Goal: Task Accomplishment & Management: Manage account settings

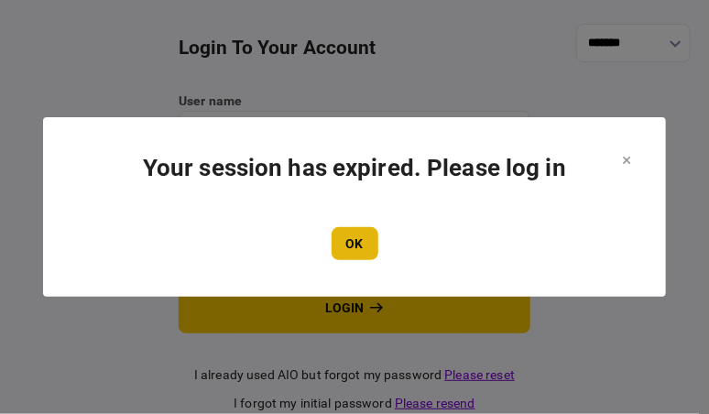
type input "**********"
click at [357, 241] on button "OK" at bounding box center [355, 243] width 47 height 33
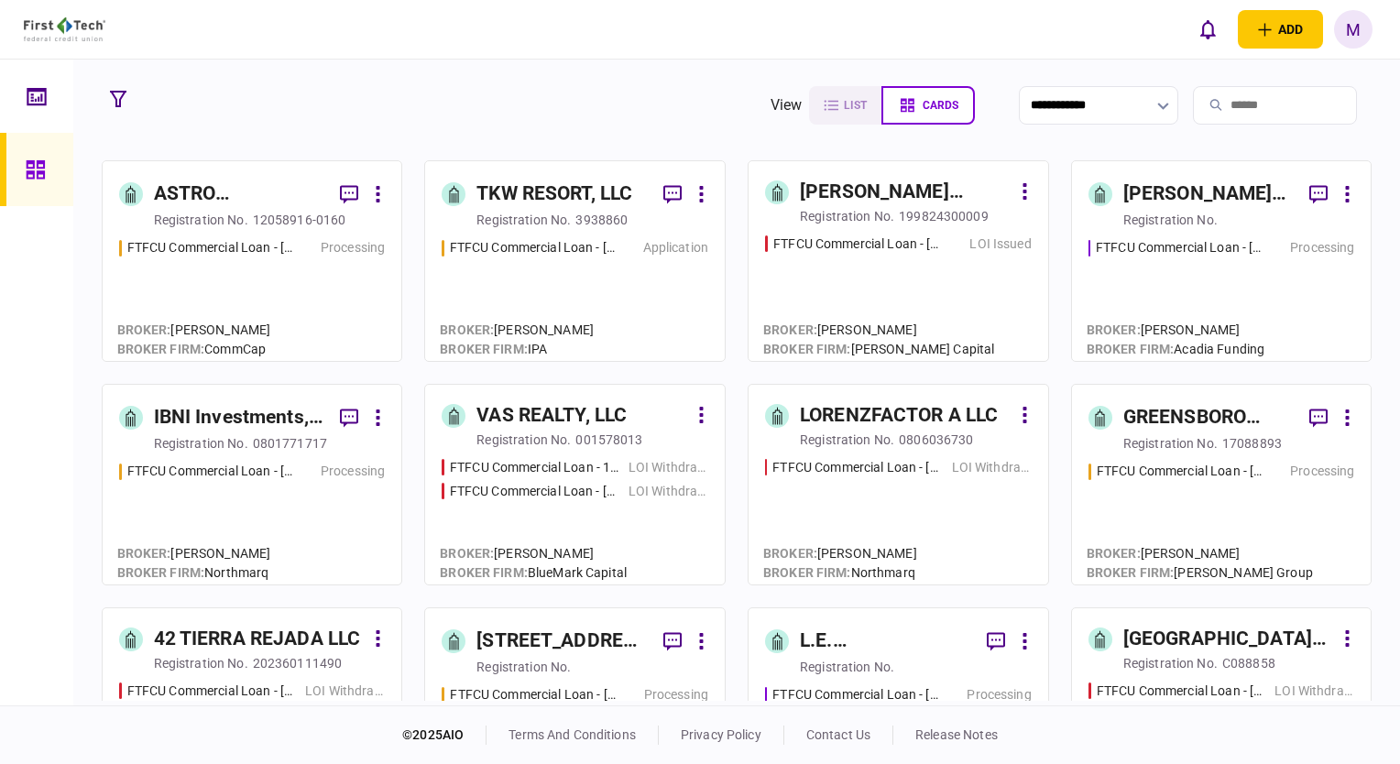
click at [891, 292] on div "FTFCU Commercial Loan - 1601 Germantown Avenue LOI Issued" at bounding box center [898, 290] width 267 height 111
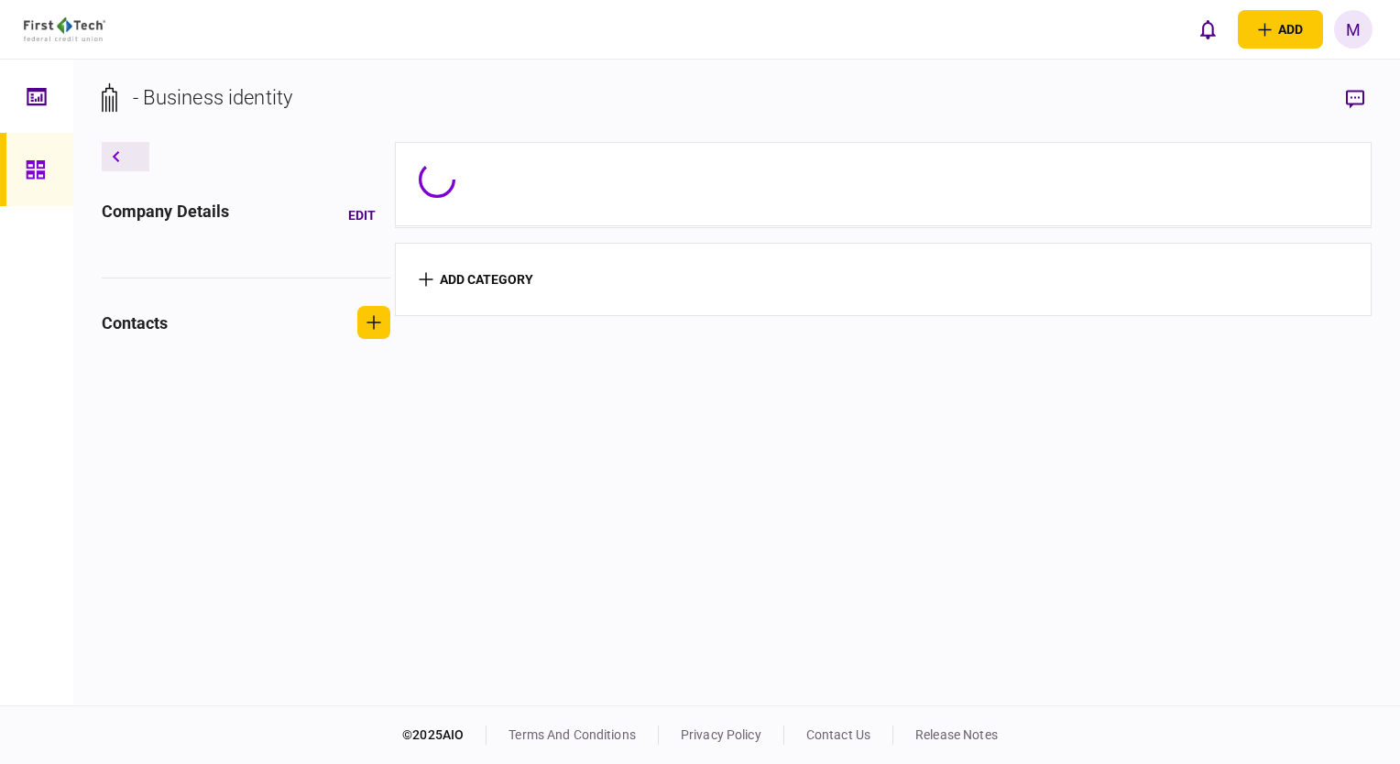
click at [891, 292] on section "add category" at bounding box center [884, 279] width 978 height 73
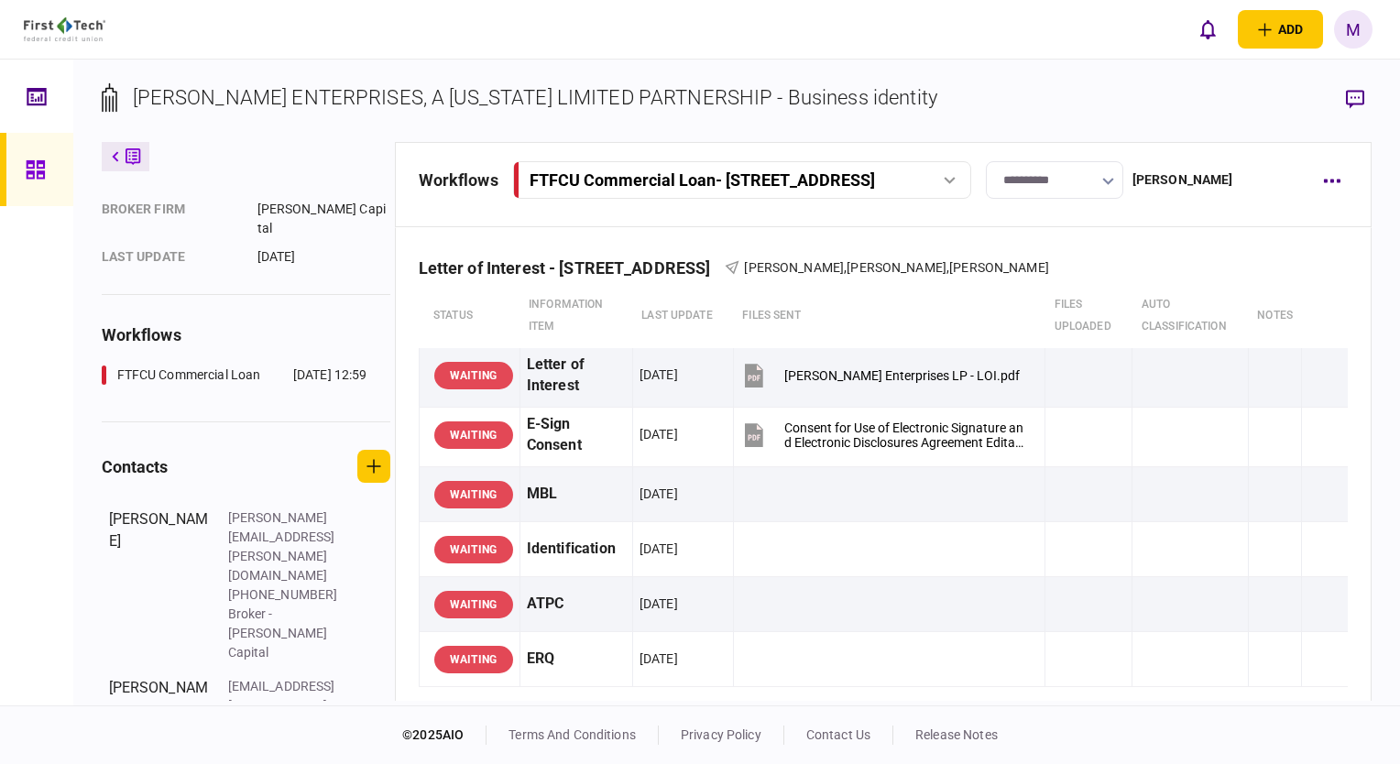
scroll to position [290, 0]
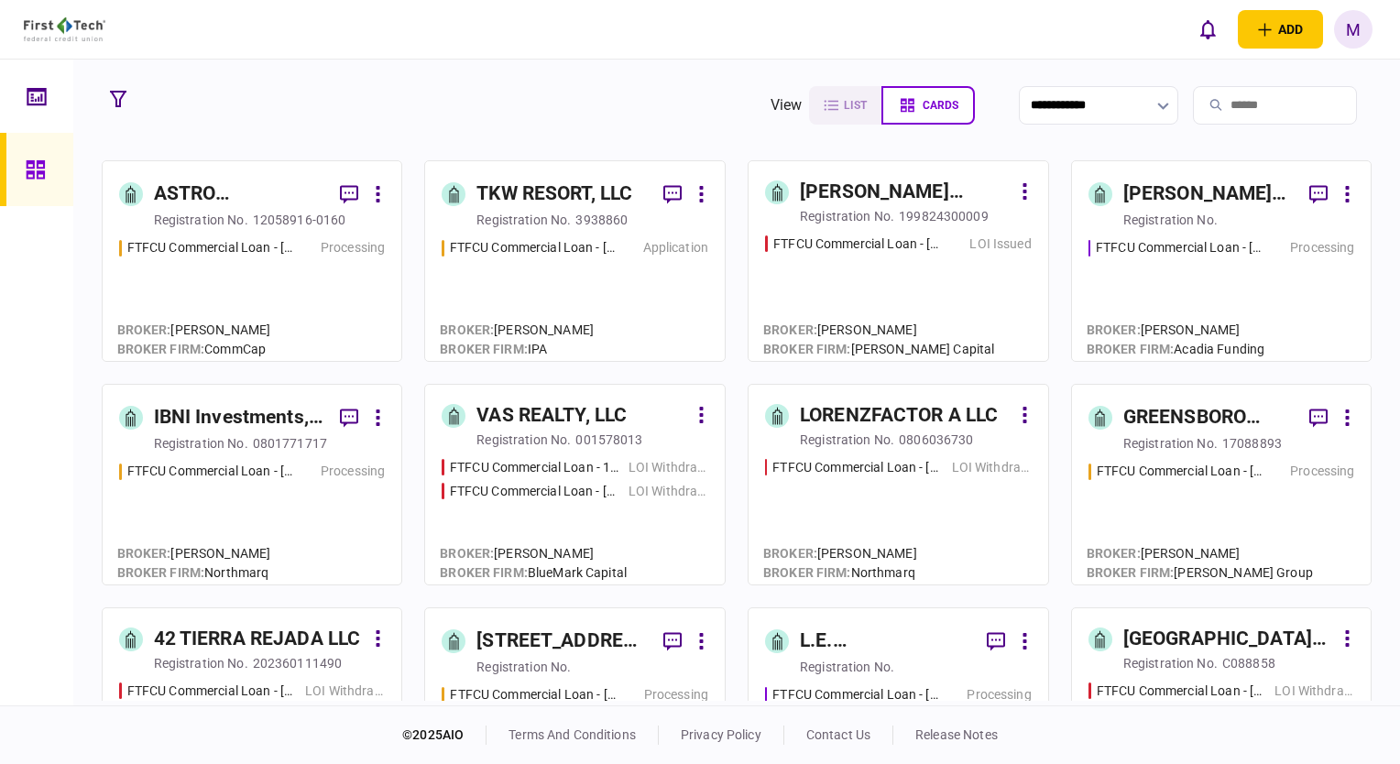
click at [615, 311] on div "FTFCU Commercial Loan - 1402 Boone Street Application" at bounding box center [575, 291] width 267 height 106
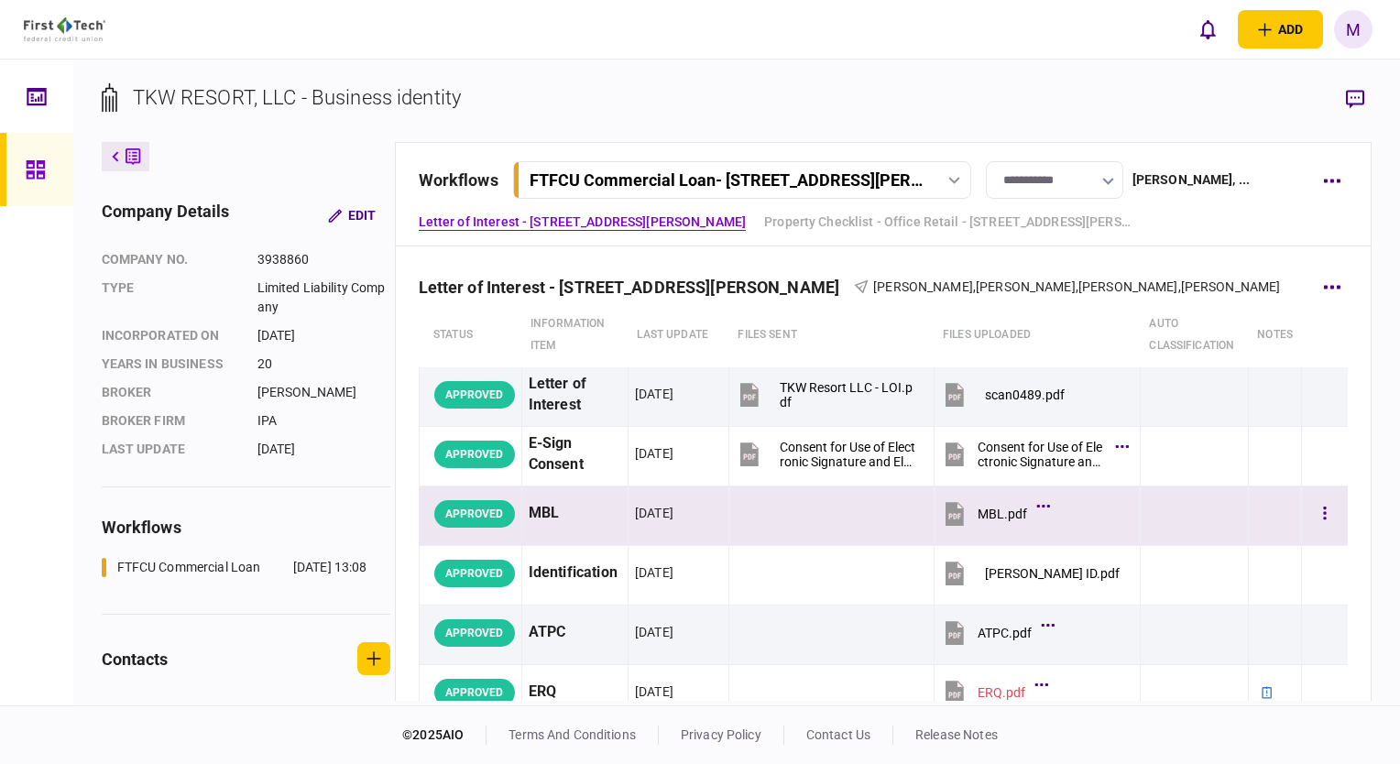
click at [951, 519] on icon at bounding box center [955, 514] width 18 height 24
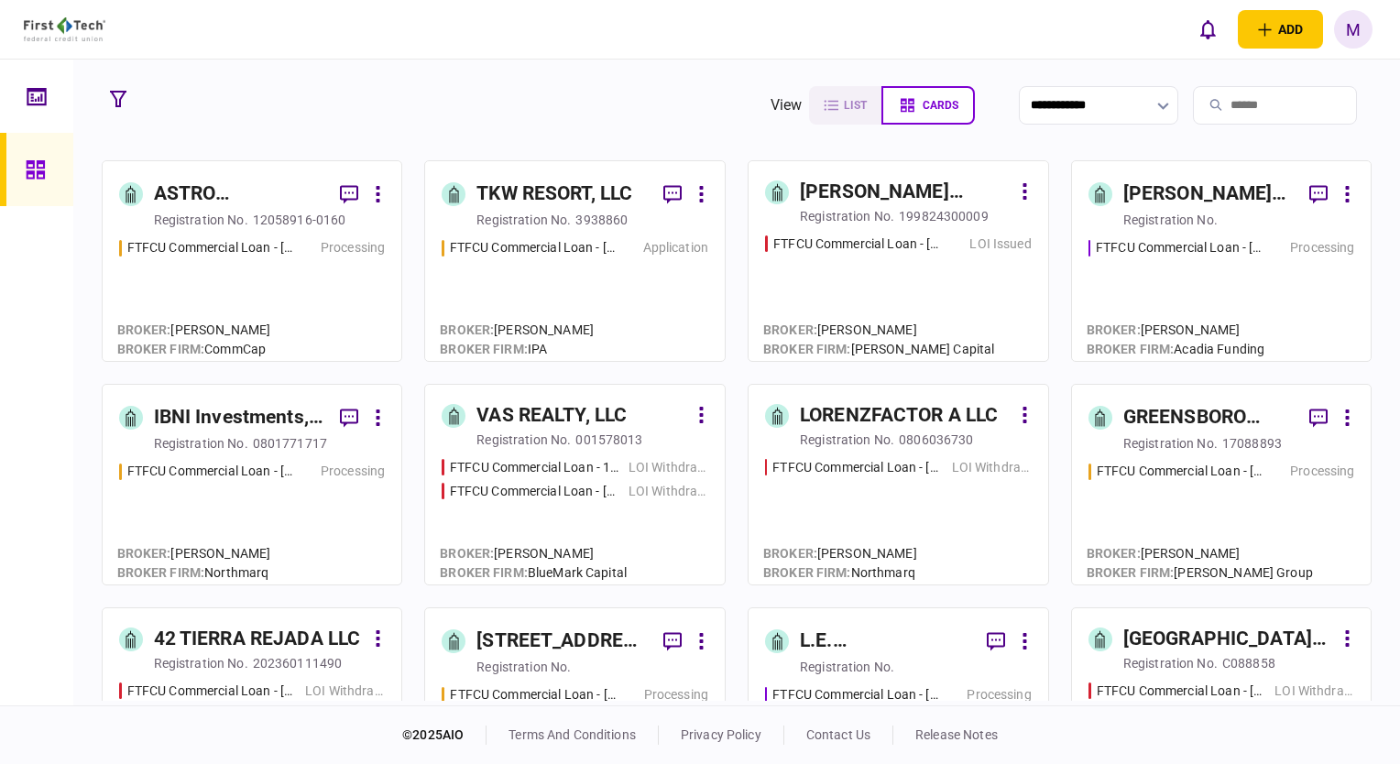
click at [1194, 293] on div "FTFCU Commercial Loan - 6 Dunbar Rd Monticello NY Processing" at bounding box center [1221, 291] width 267 height 106
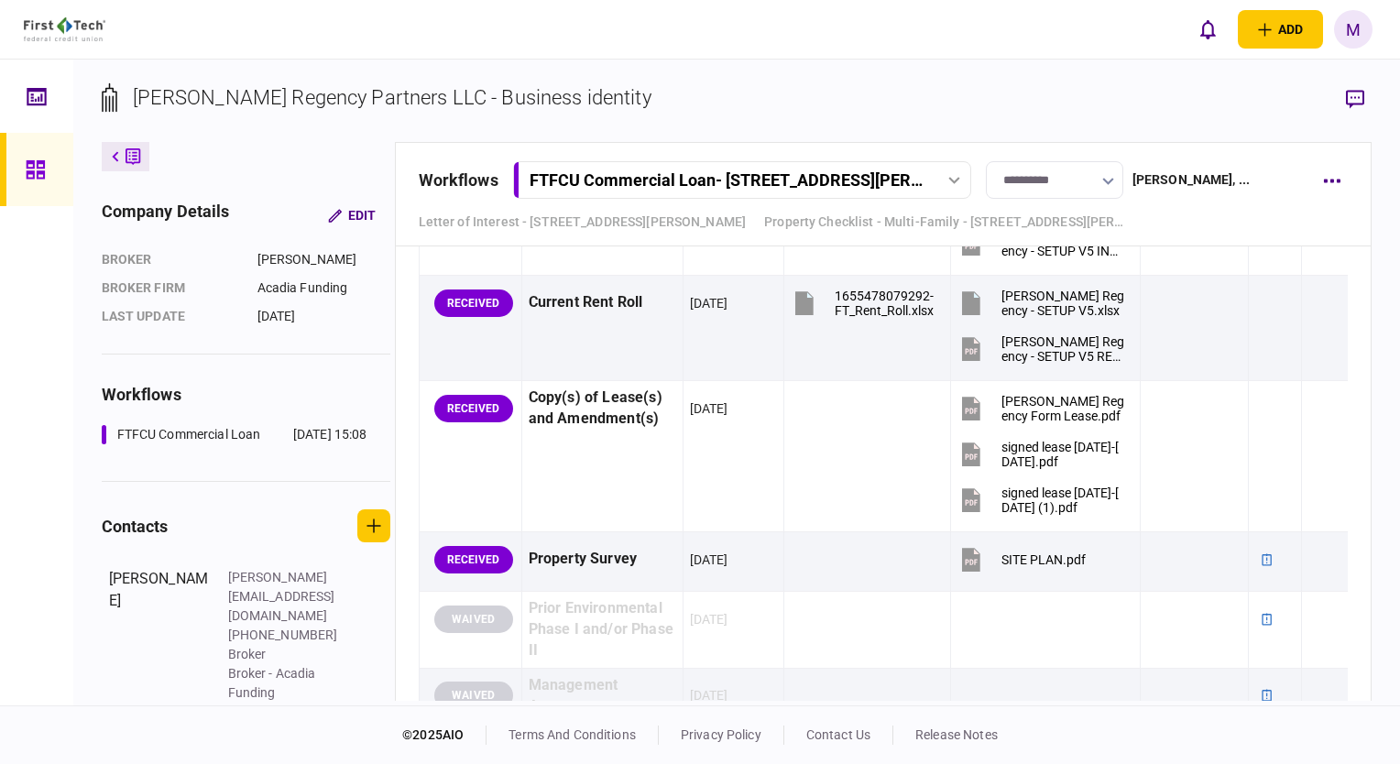
scroll to position [1466, 0]
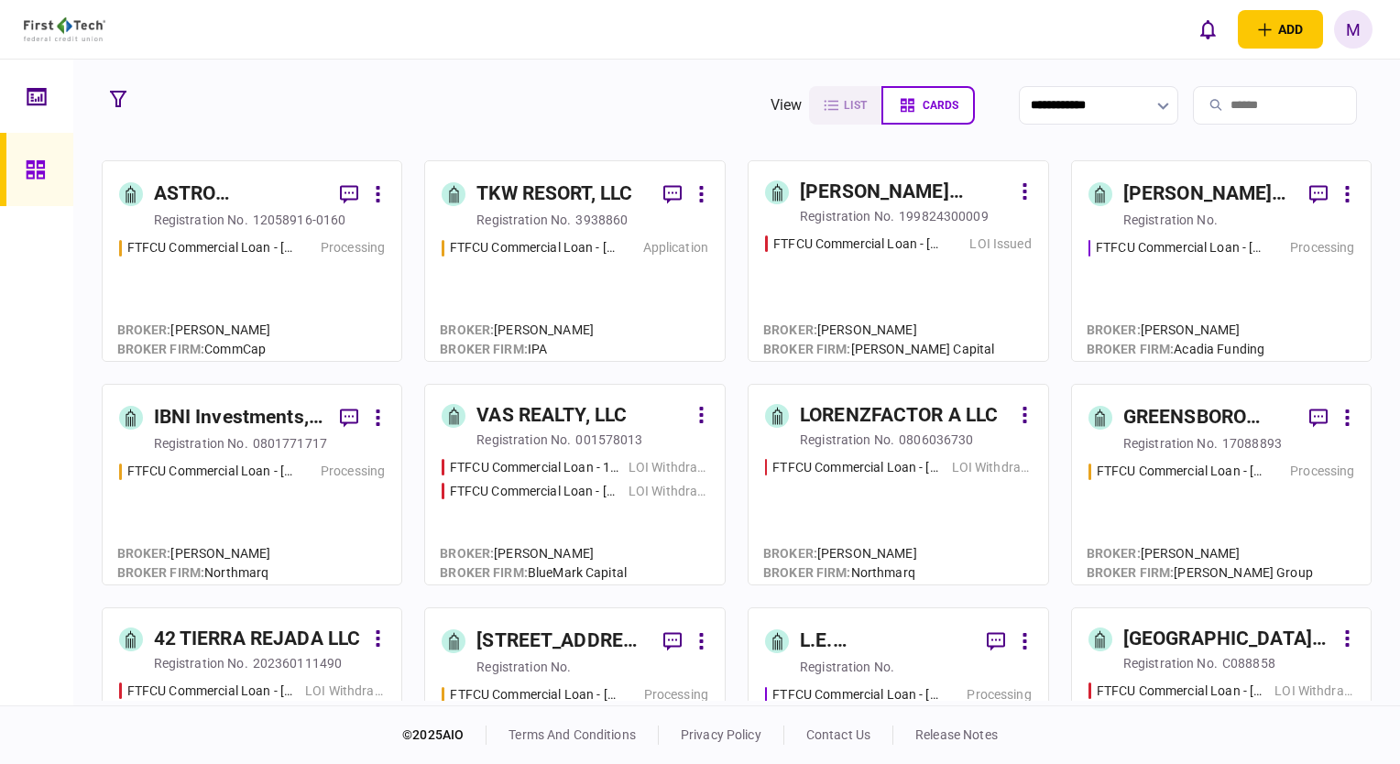
click at [268, 521] on div "FTFCU Commercial Loan - 6 Uvalde Road Houston TX Processing" at bounding box center [252, 515] width 267 height 106
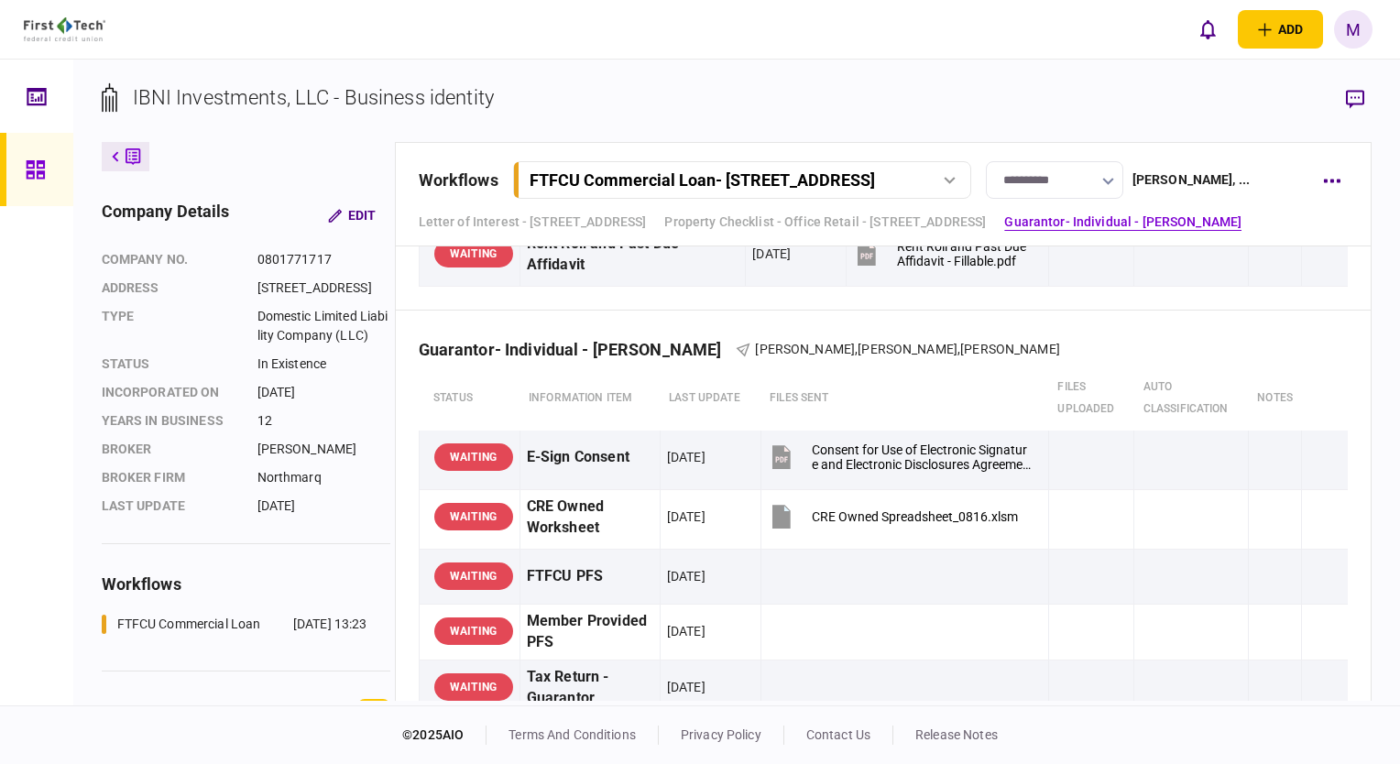
scroll to position [1649, 0]
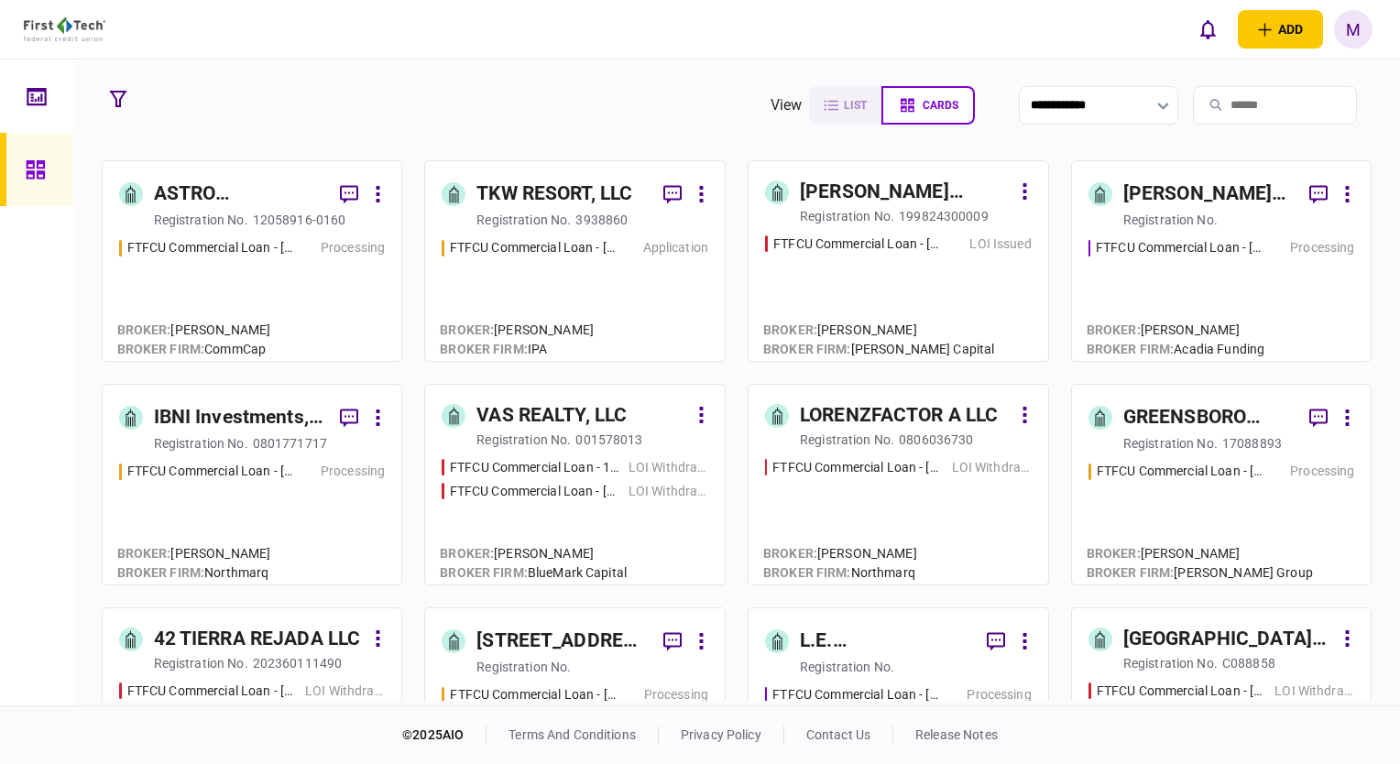
click at [275, 530] on div "FTFCU Commercial Loan - 6 Uvalde Road Houston TX Processing" at bounding box center [252, 515] width 267 height 106
click at [624, 297] on div "FTFCU Commercial Loan - 1402 Boone Street Application" at bounding box center [575, 291] width 267 height 106
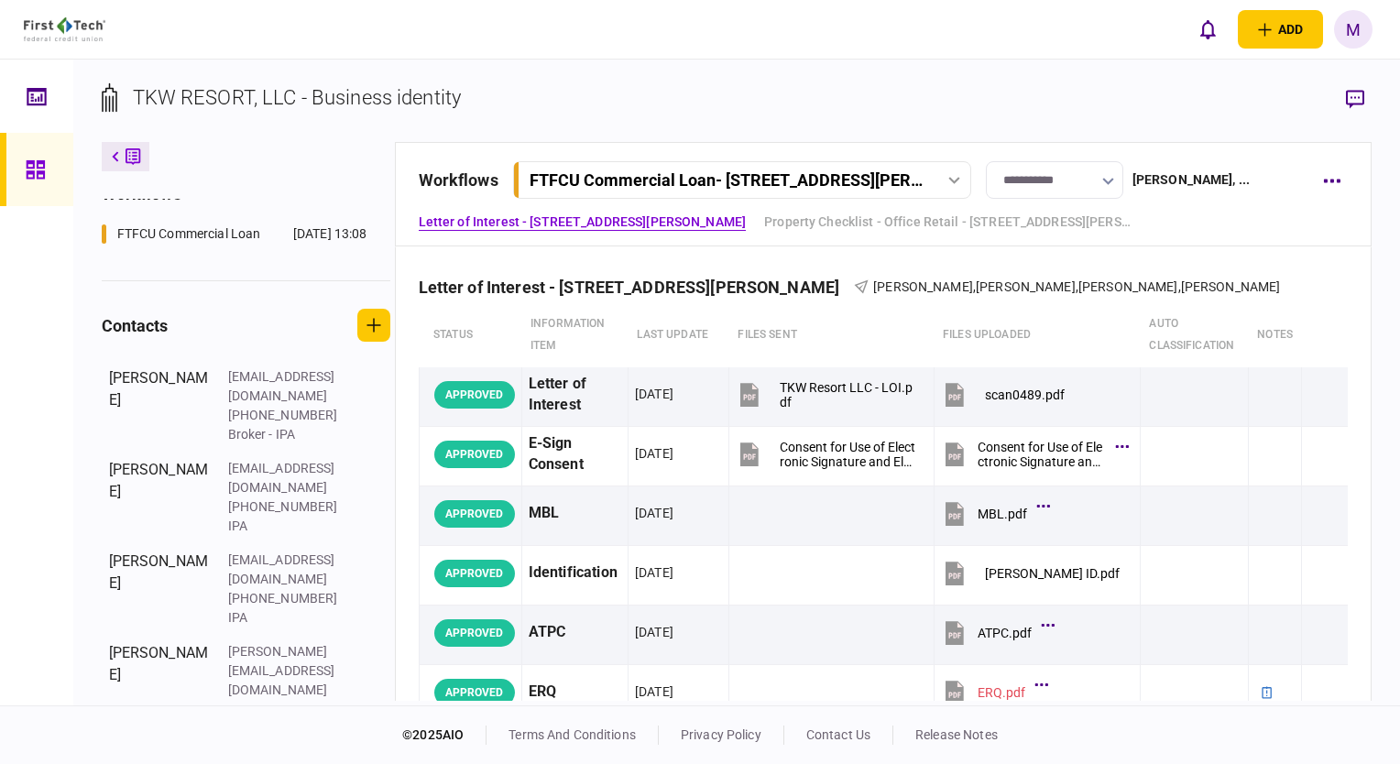
scroll to position [359, 0]
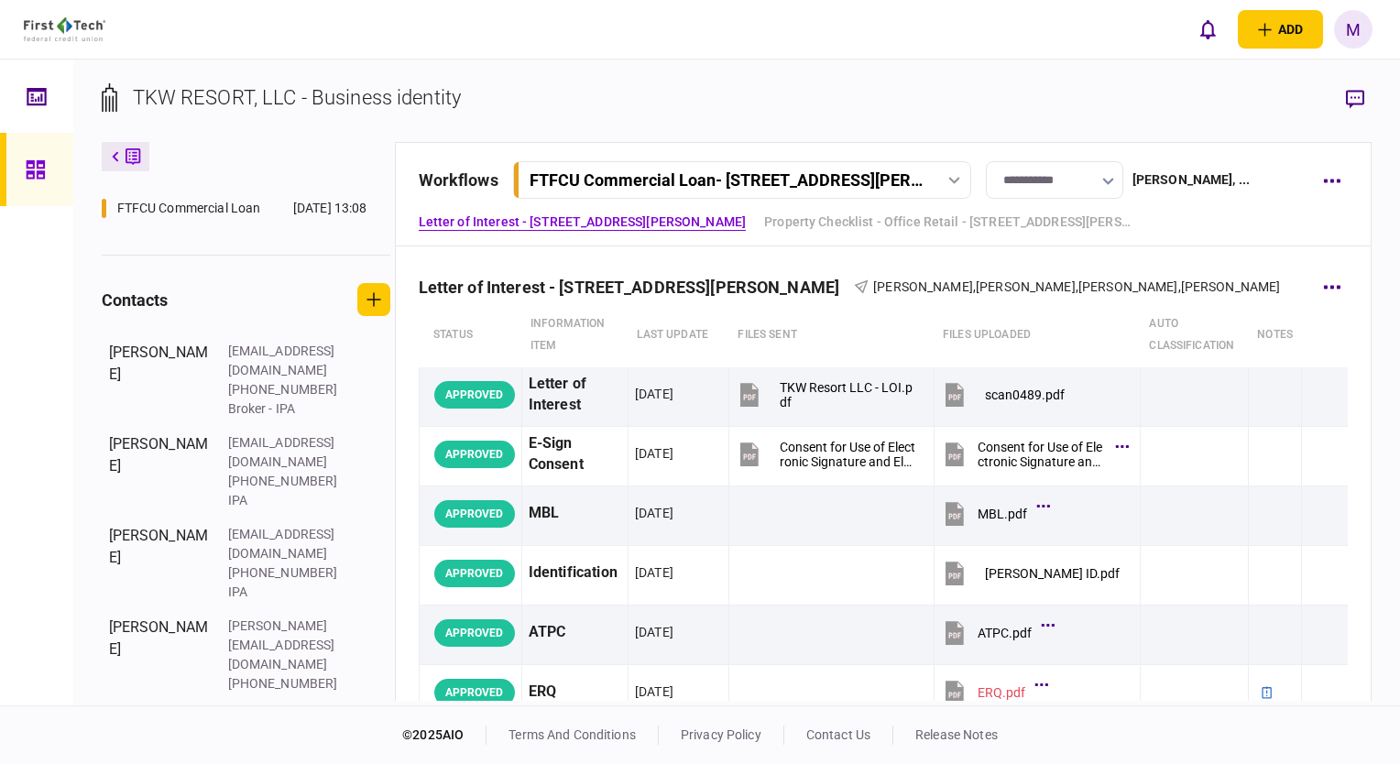
click at [873, 288] on span "Valerie Weatherly" at bounding box center [923, 286] width 100 height 15
click at [827, 222] on link "Property Checklist - Office Retail - 1402 Boone Street" at bounding box center [947, 222] width 366 height 19
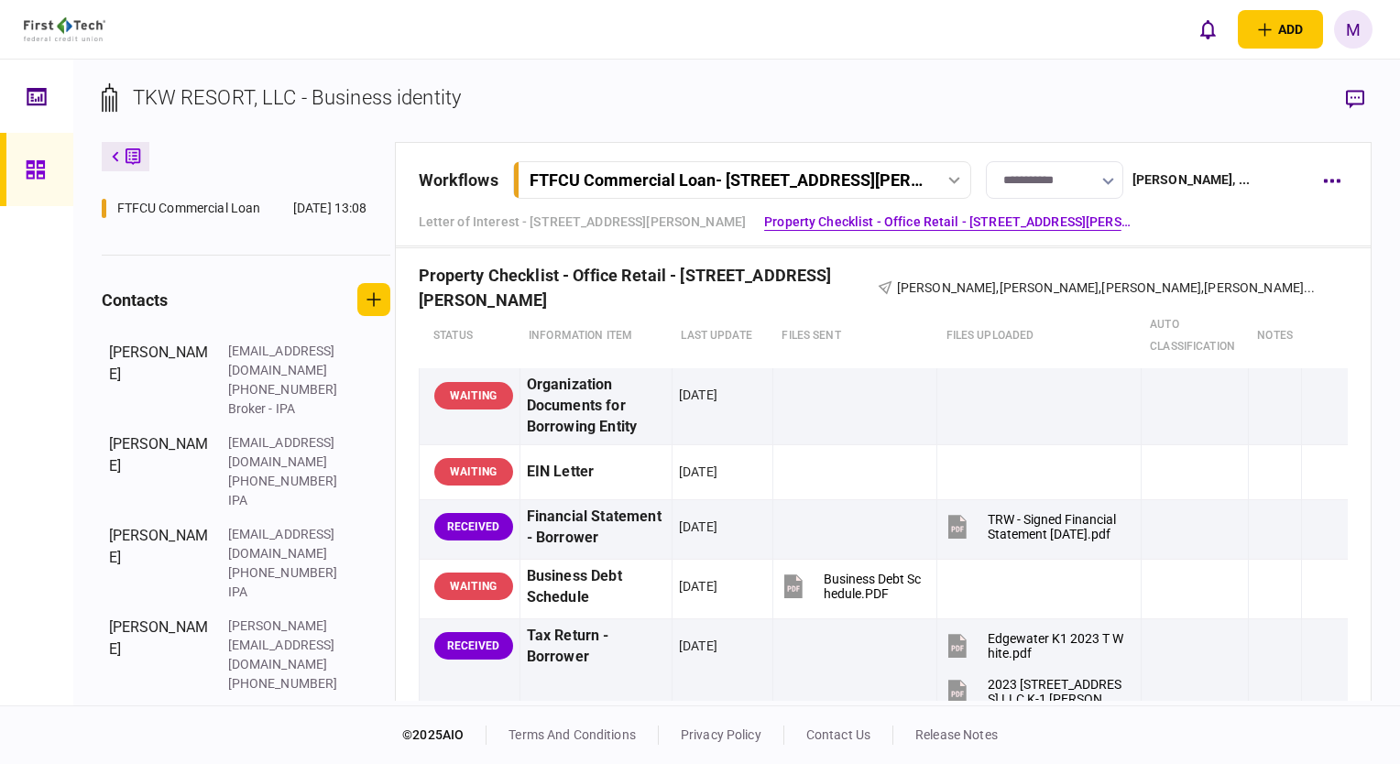
click at [656, 250] on link "Guarantor- Individual - Tom White" at bounding box center [537, 259] width 237 height 19
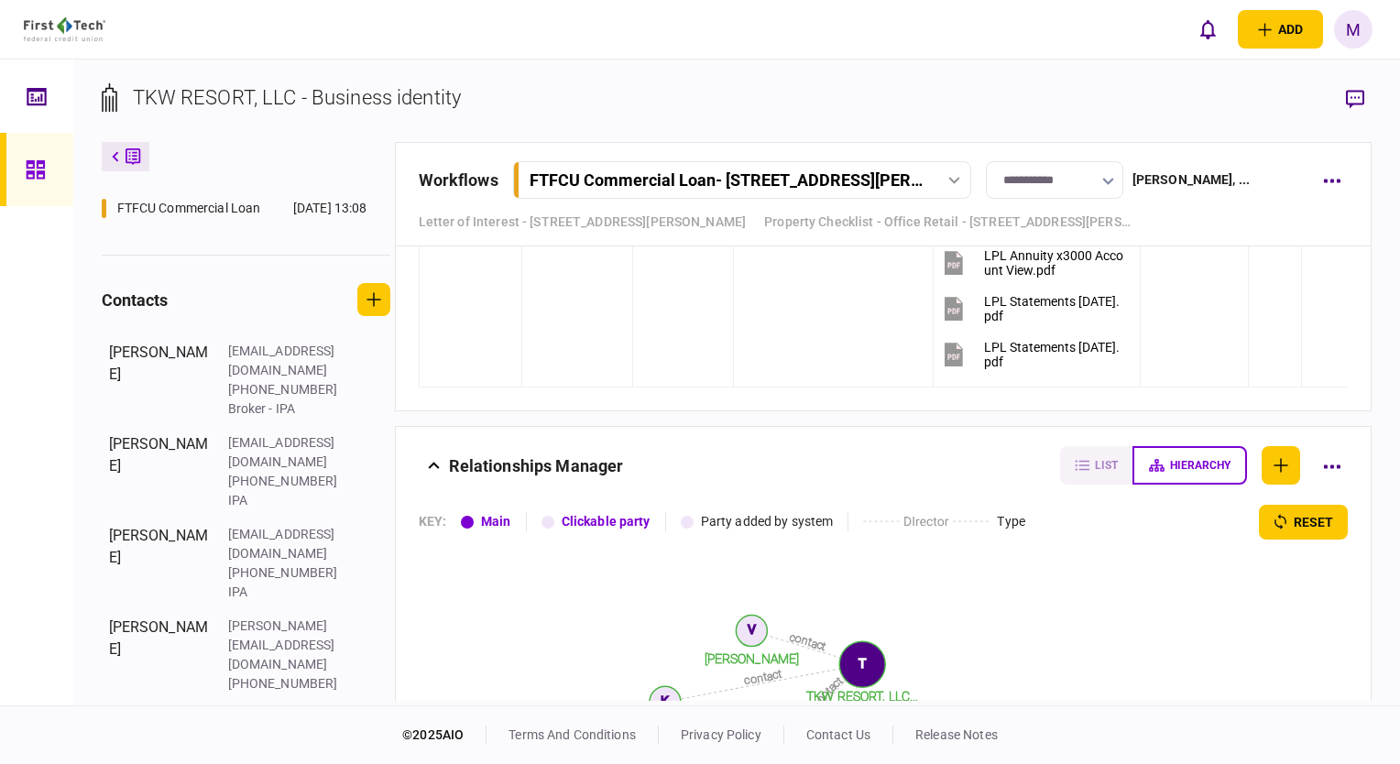
scroll to position [6918, 0]
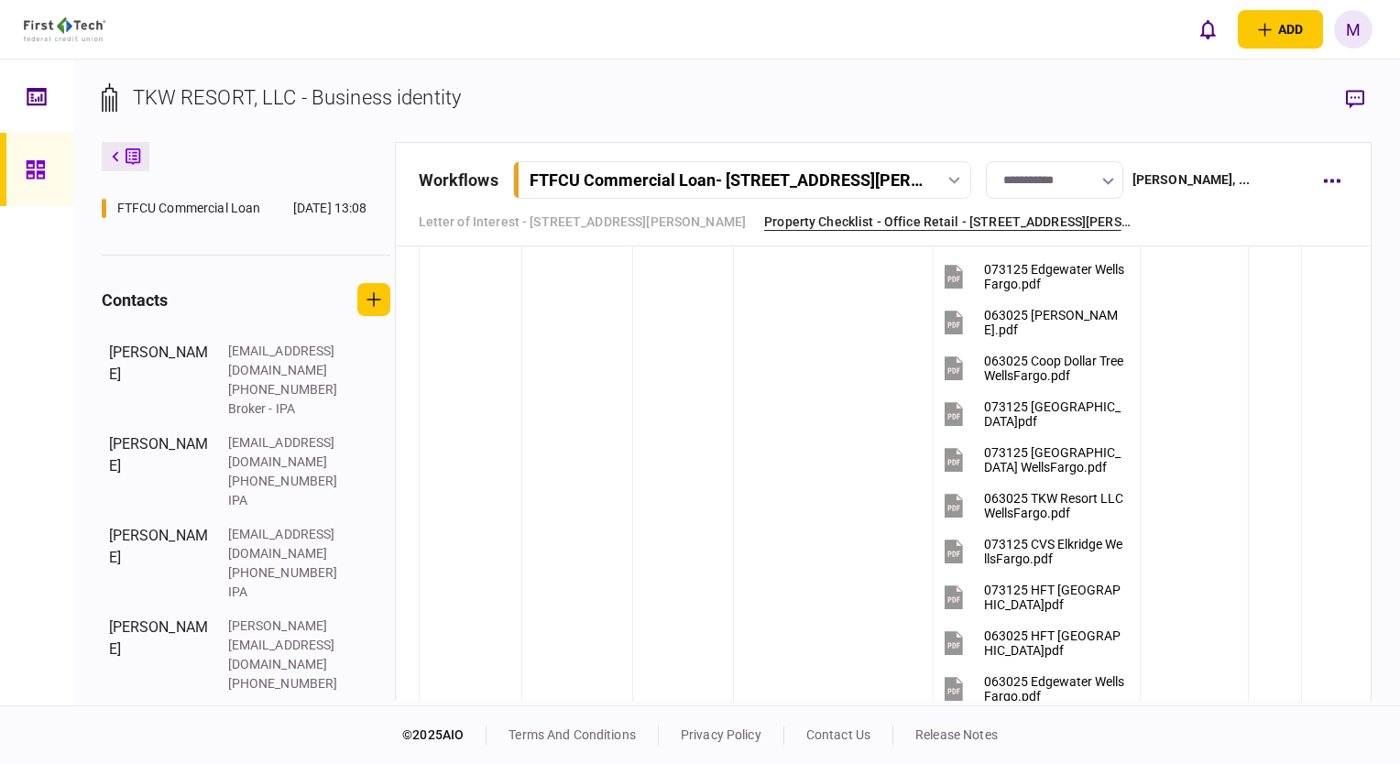
click at [865, 229] on link "Property Checklist - Office Retail - 1402 Boone Street" at bounding box center [947, 222] width 366 height 19
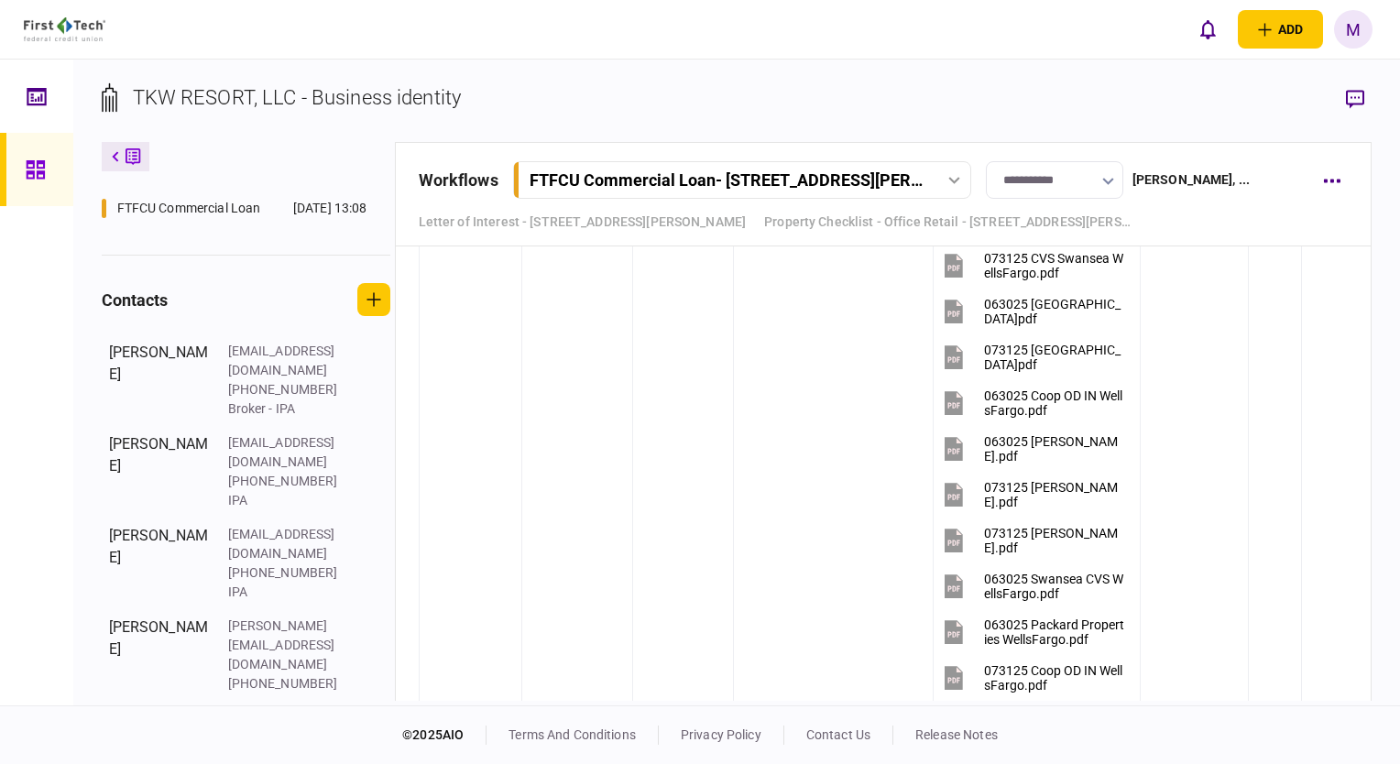
scroll to position [4489, 0]
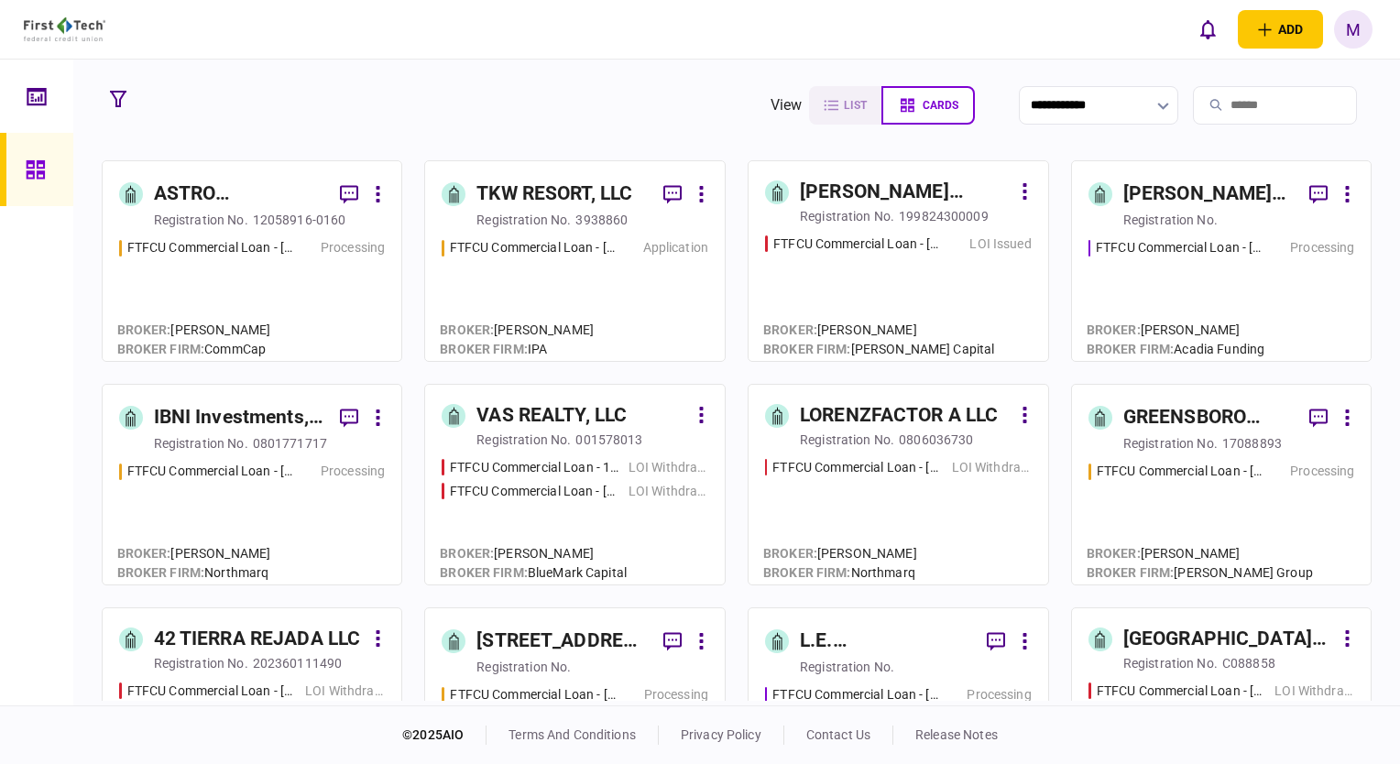
click at [1208, 296] on div "FTFCU Commercial Loan - 6 Dunbar Rd Monticello NY Processing" at bounding box center [1221, 291] width 267 height 106
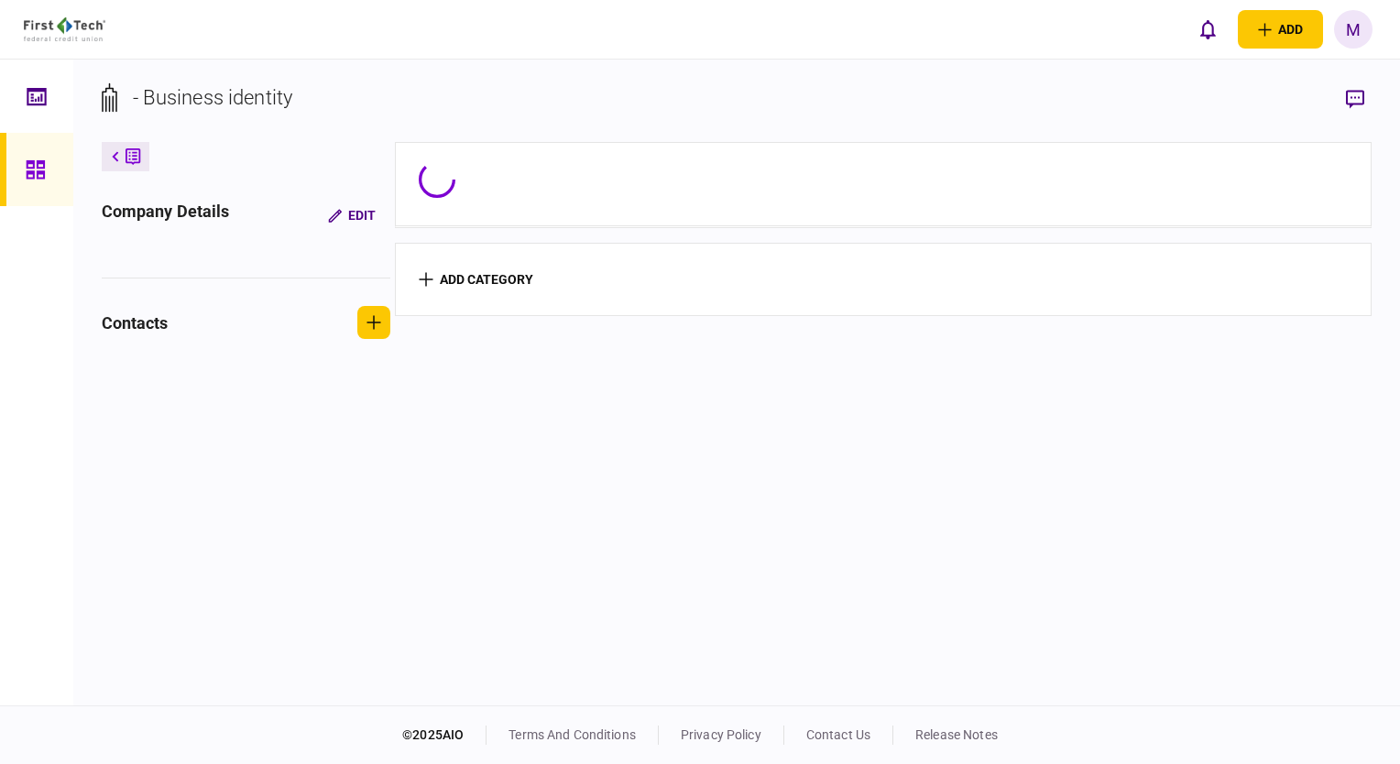
click at [1208, 296] on section "add category" at bounding box center [884, 279] width 978 height 73
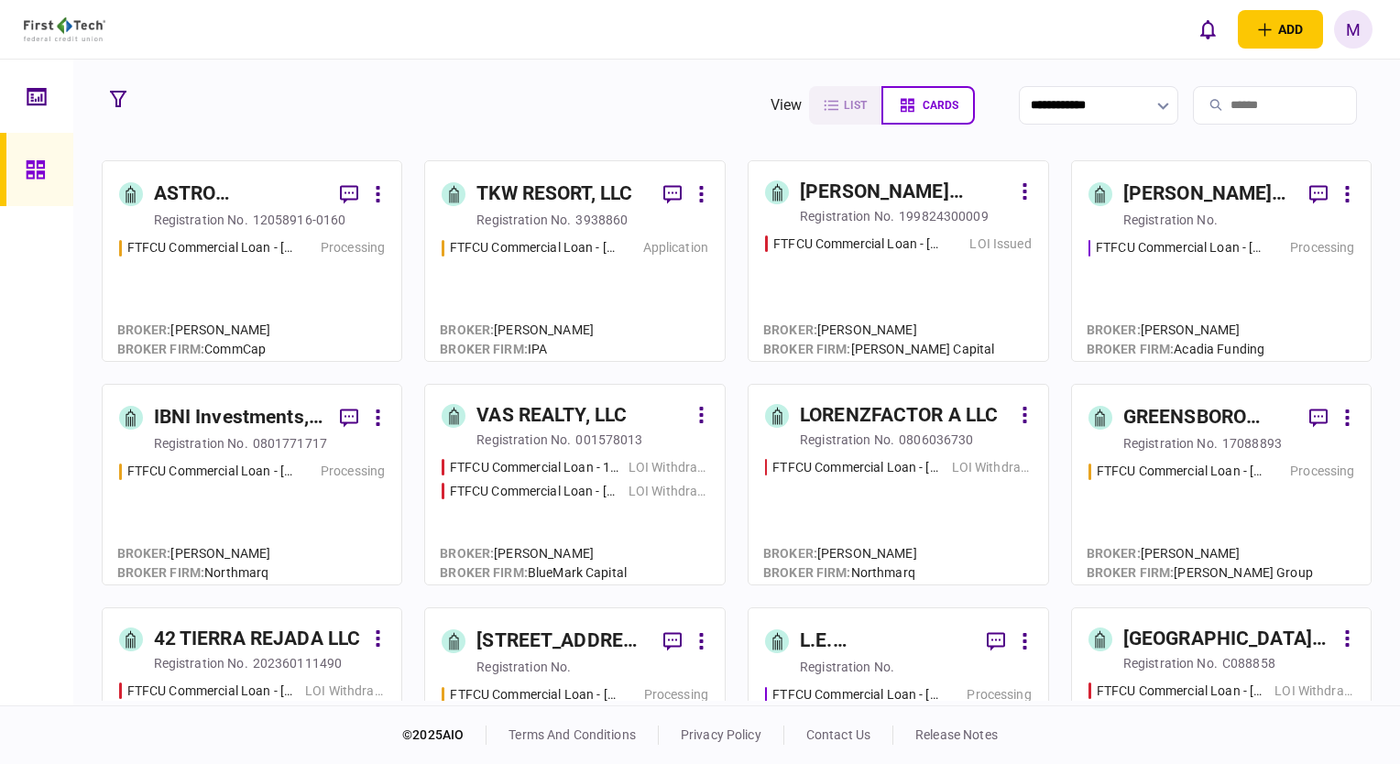
click at [608, 301] on div "FTFCU Commercial Loan - 1402 Boone Street Application" at bounding box center [575, 291] width 267 height 106
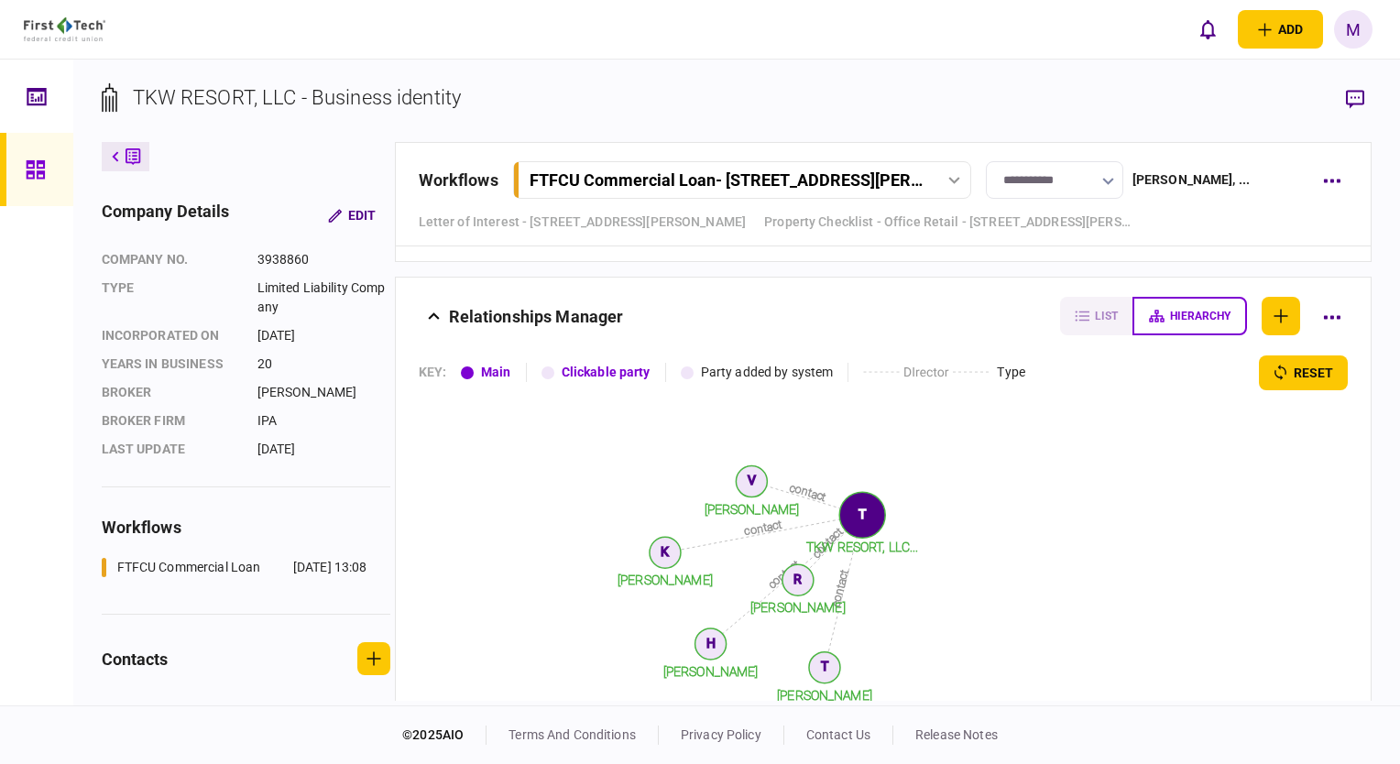
scroll to position [7285, 0]
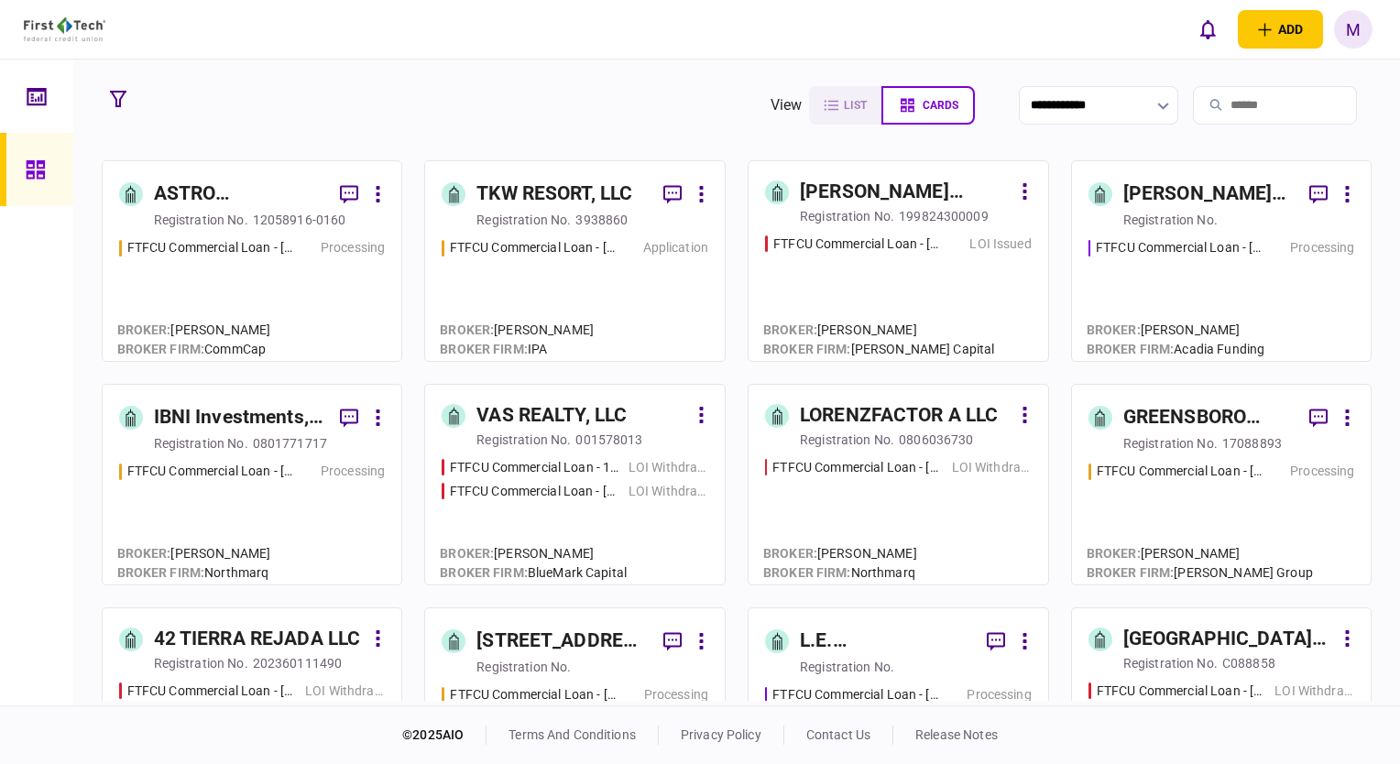
drag, startPoint x: 114, startPoint y: 103, endPoint x: 133, endPoint y: 176, distance: 75.8
click at [114, 103] on icon "button" at bounding box center [118, 99] width 16 height 16
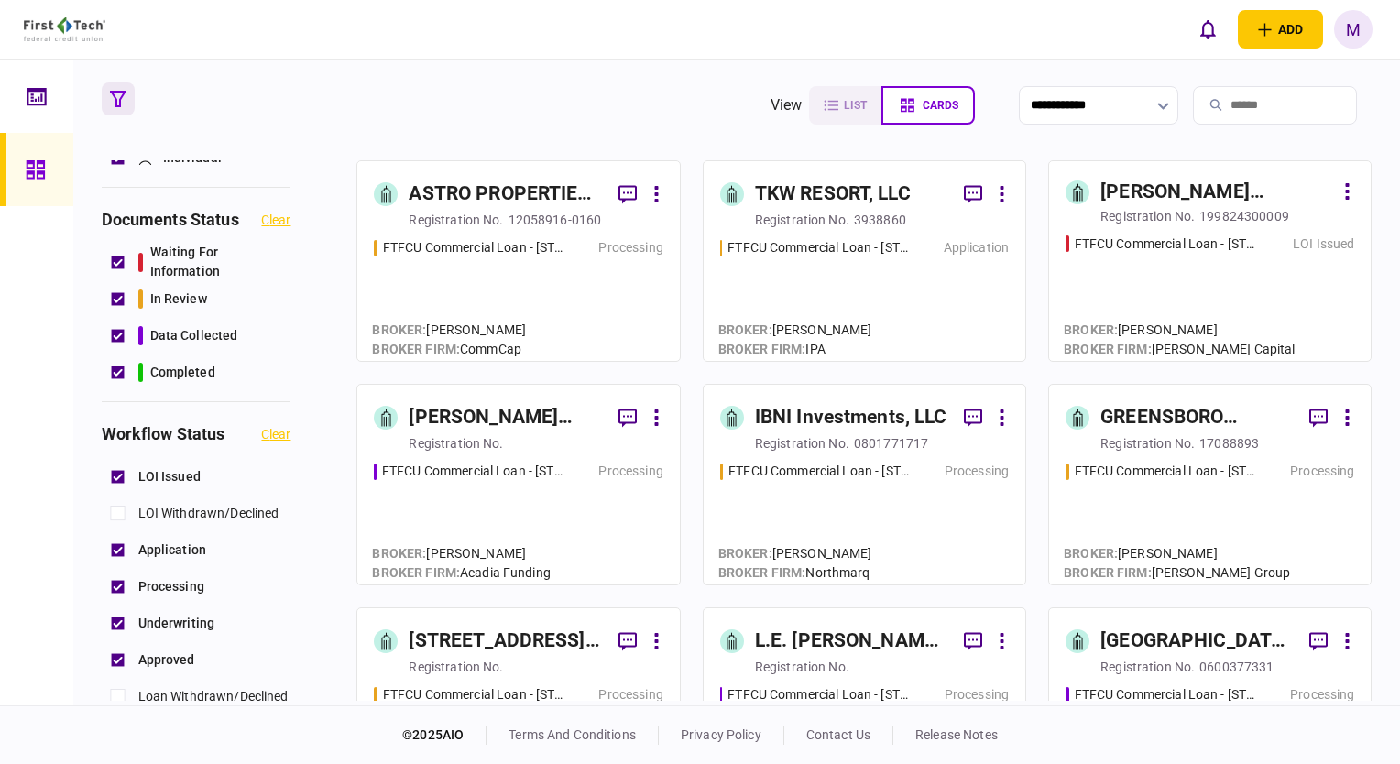
click at [846, 504] on div "FTFCU Commercial Loan - 6 Uvalde Road Houston TX Processing" at bounding box center [864, 515] width 289 height 106
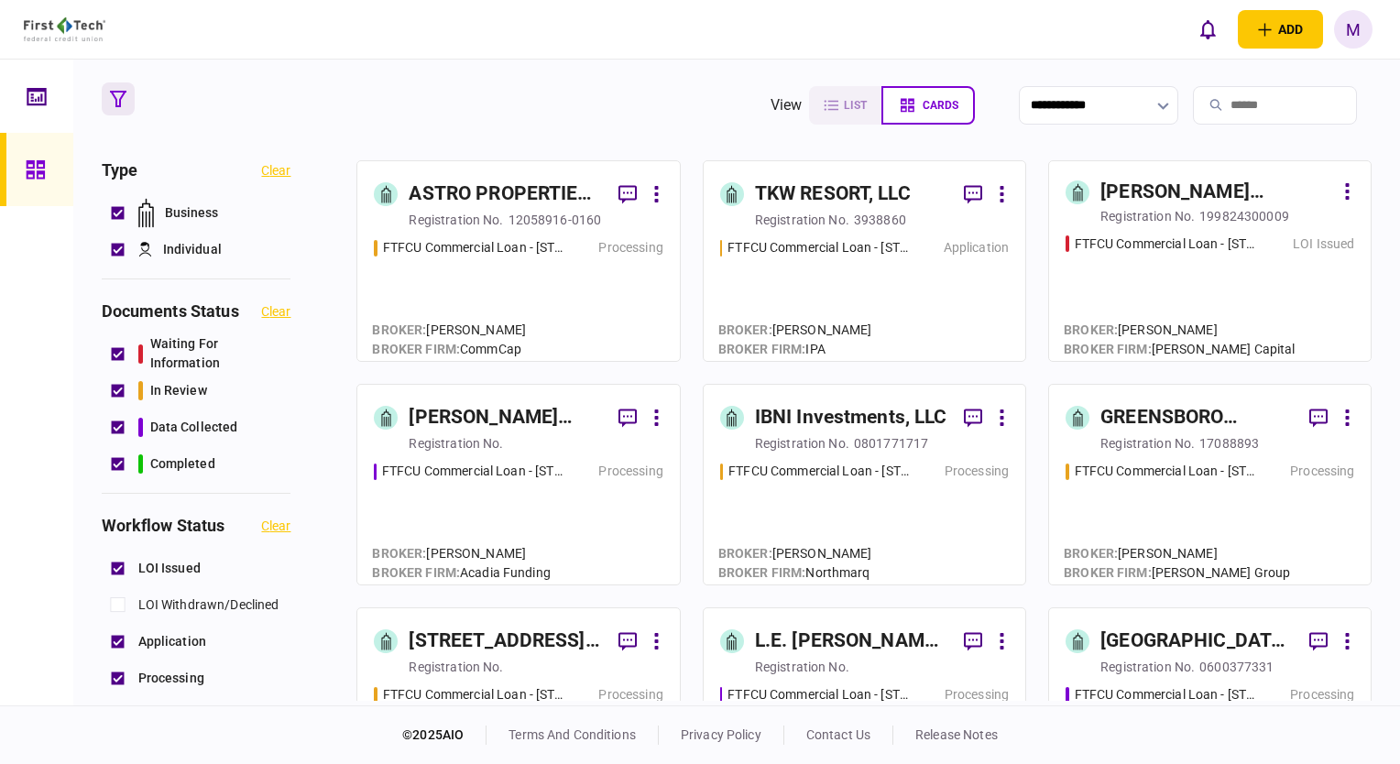
click at [532, 317] on div "FTFCU Commercial Loan - [STREET_ADDRESS] Price UT Processing" at bounding box center [518, 291] width 289 height 106
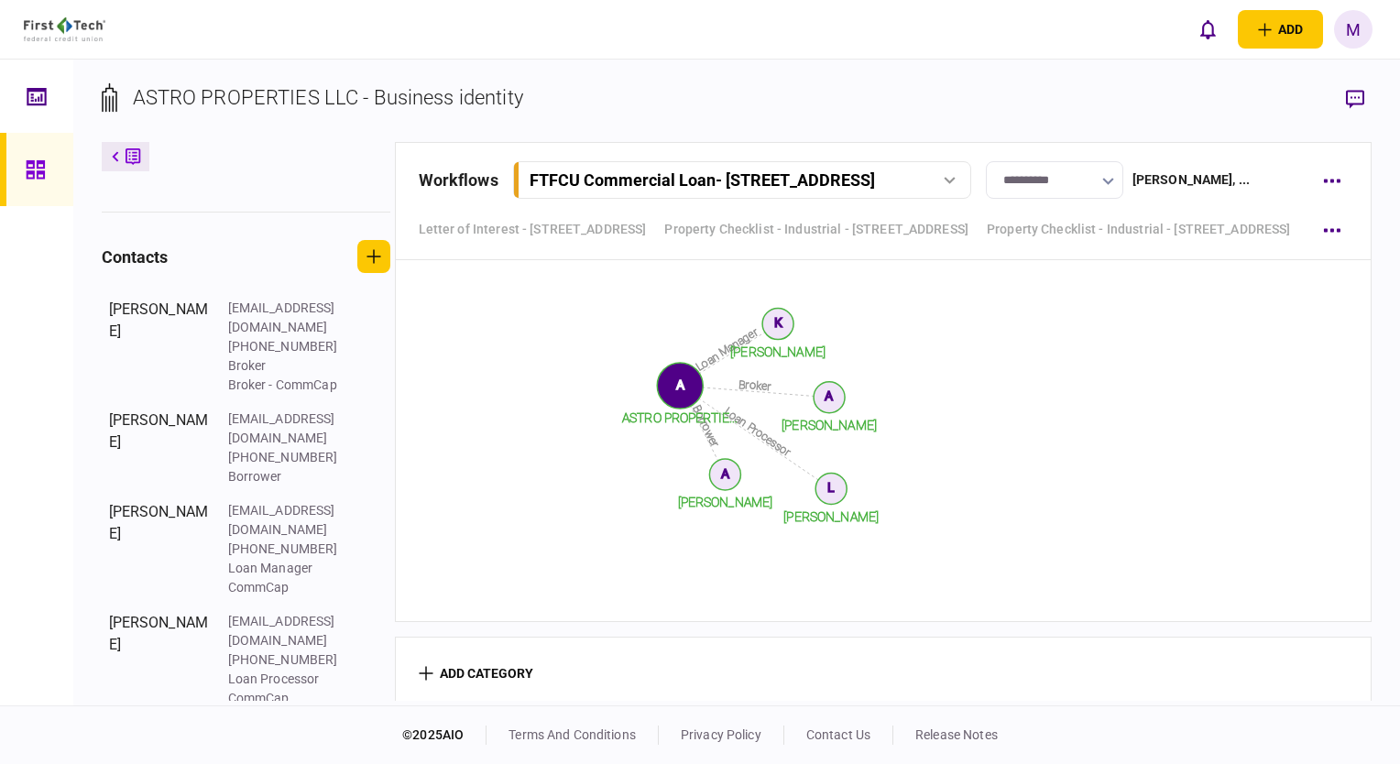
scroll to position [4198, 0]
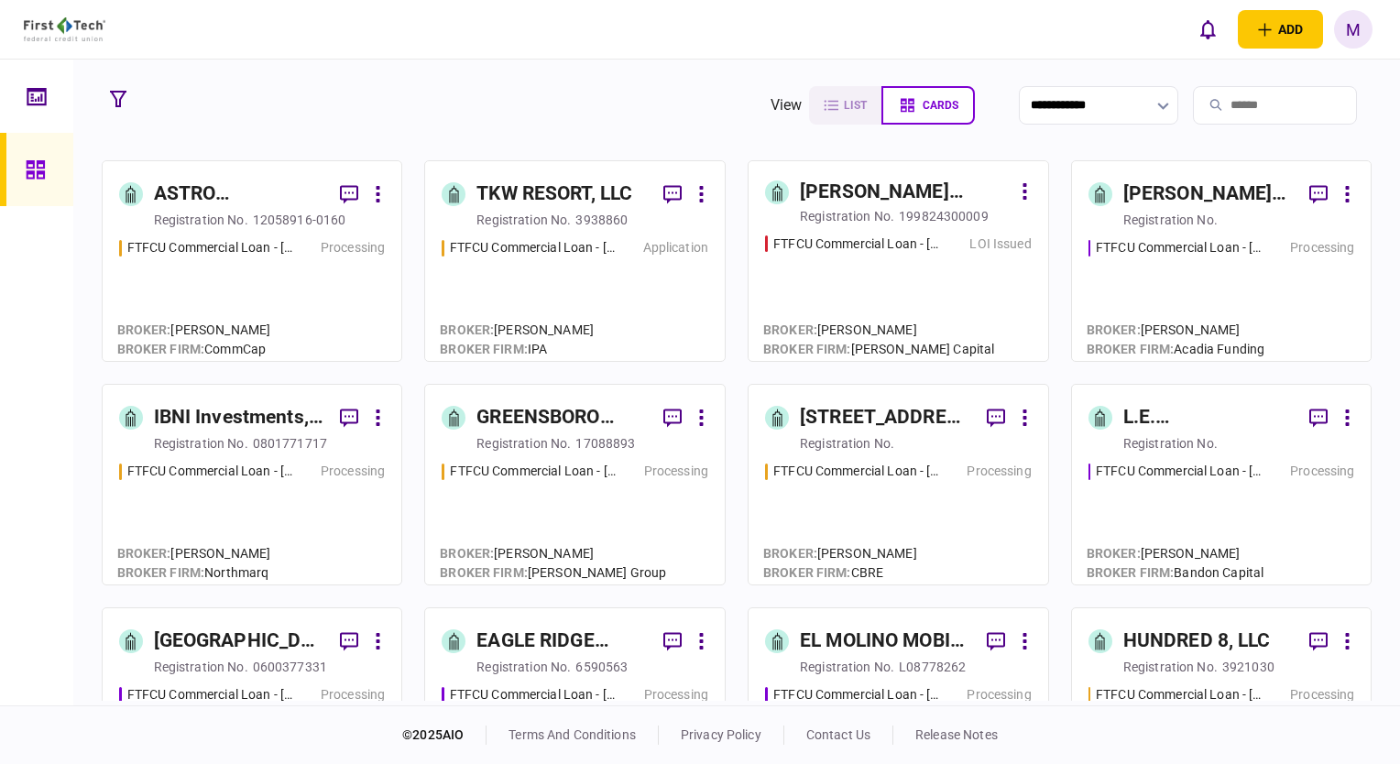
click at [27, 100] on icon at bounding box center [37, 96] width 20 height 21
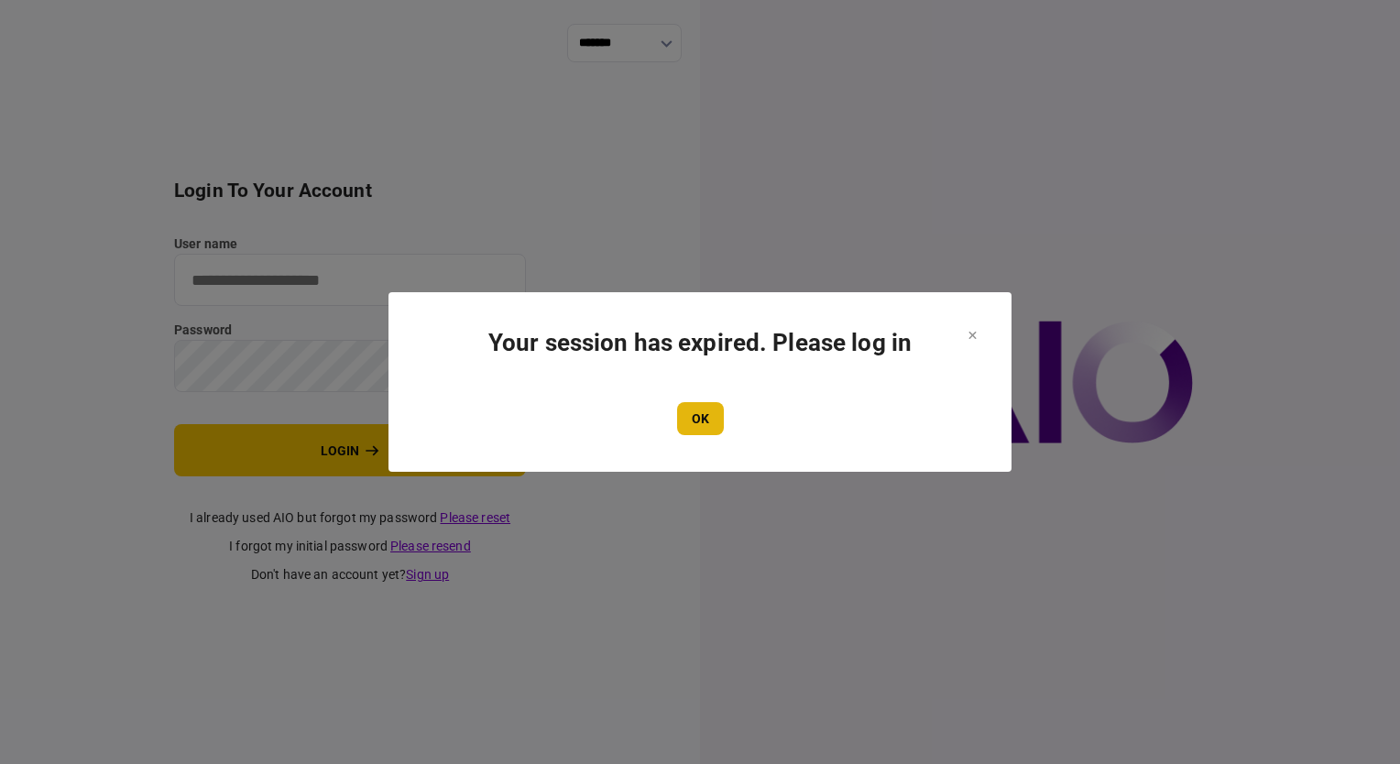
type input "**********"
click at [711, 427] on button "OK" at bounding box center [700, 418] width 47 height 33
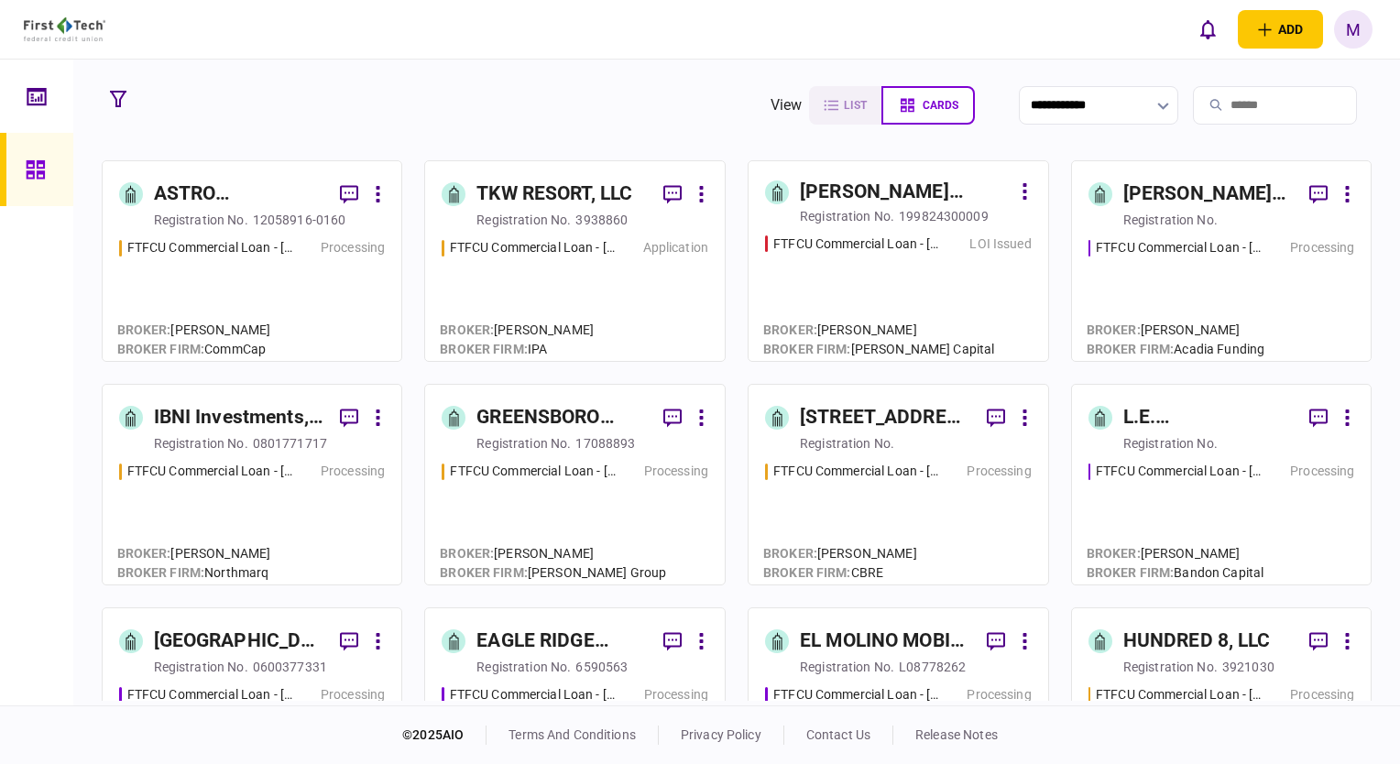
click at [339, 299] on div "FTFCU Commercial Loan - [STREET_ADDRESS] Price UT Processing" at bounding box center [252, 291] width 267 height 106
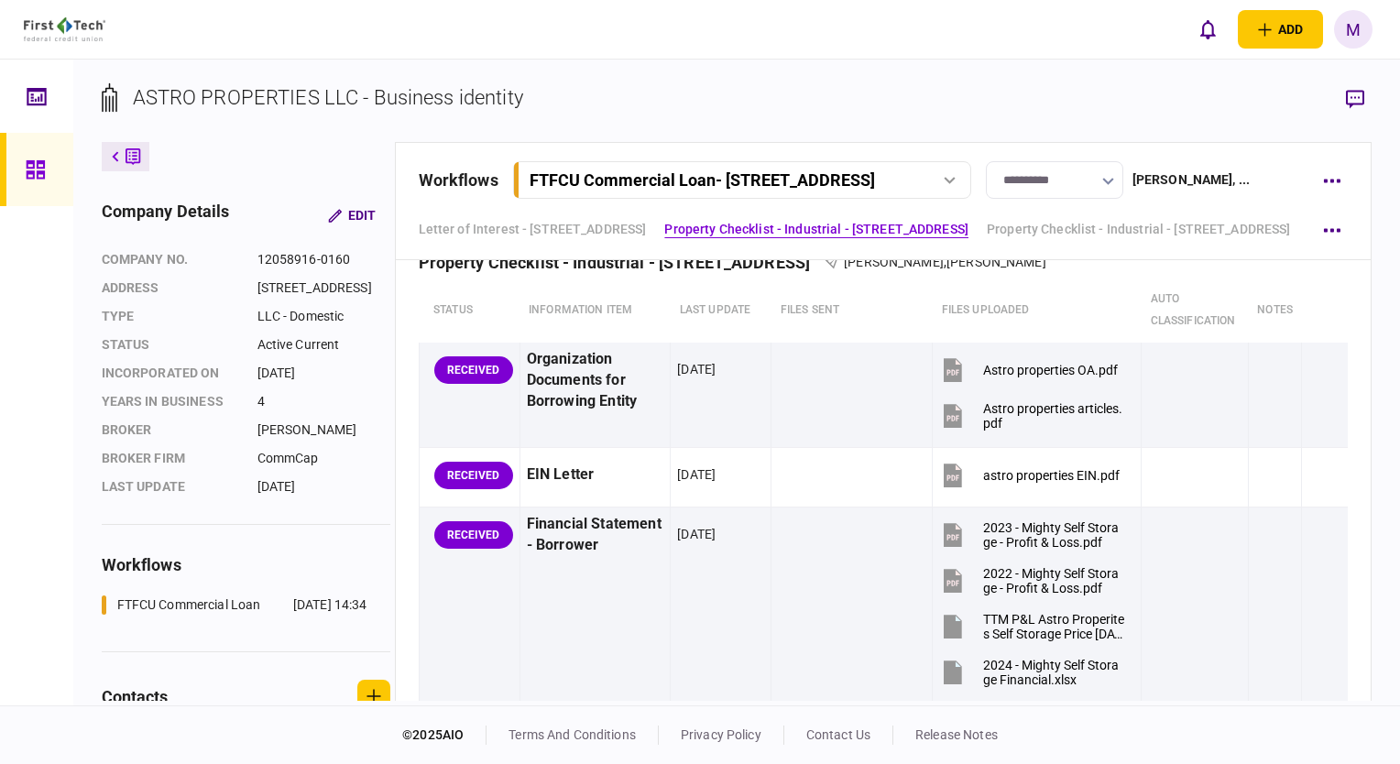
scroll to position [641, 0]
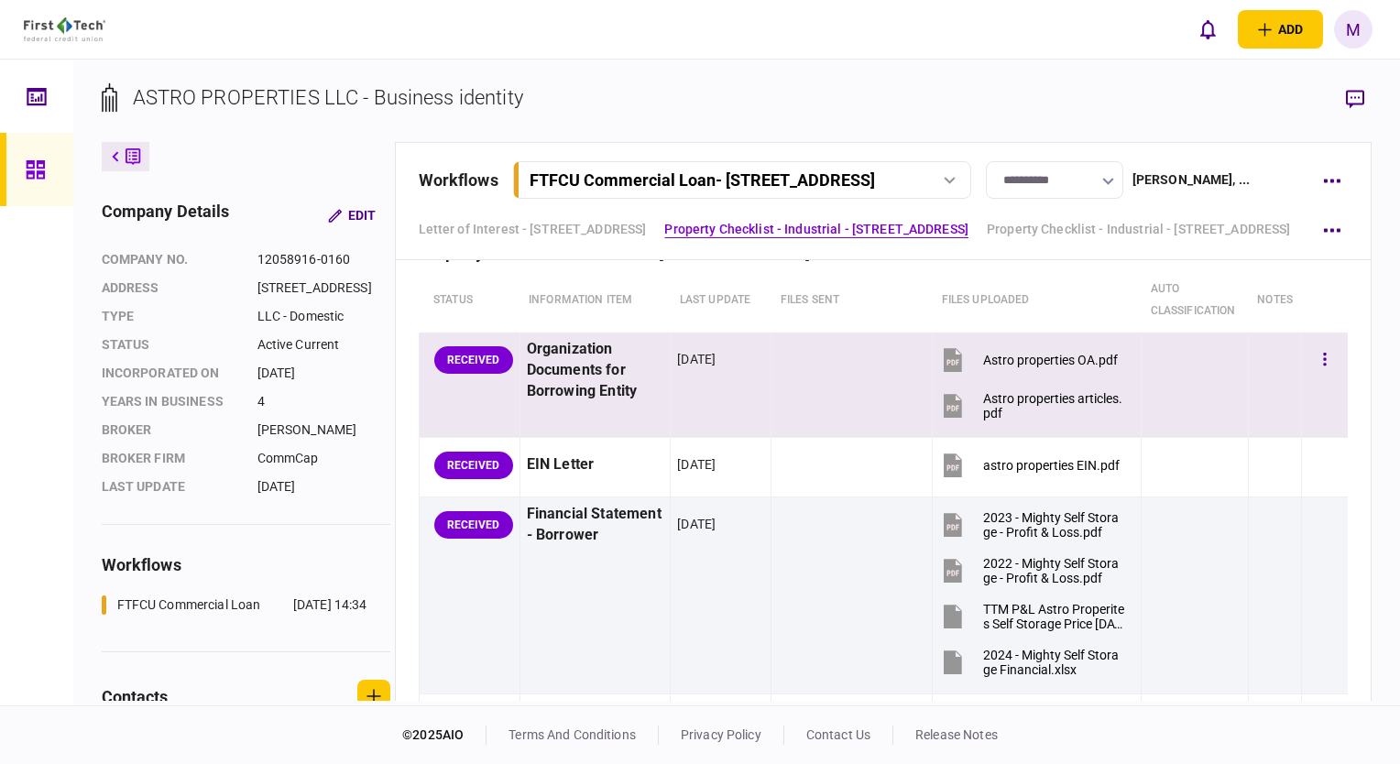
click at [708, 354] on div "Astro properties OA.pdf" at bounding box center [1050, 360] width 135 height 15
click at [708, 405] on icon at bounding box center [953, 406] width 18 height 24
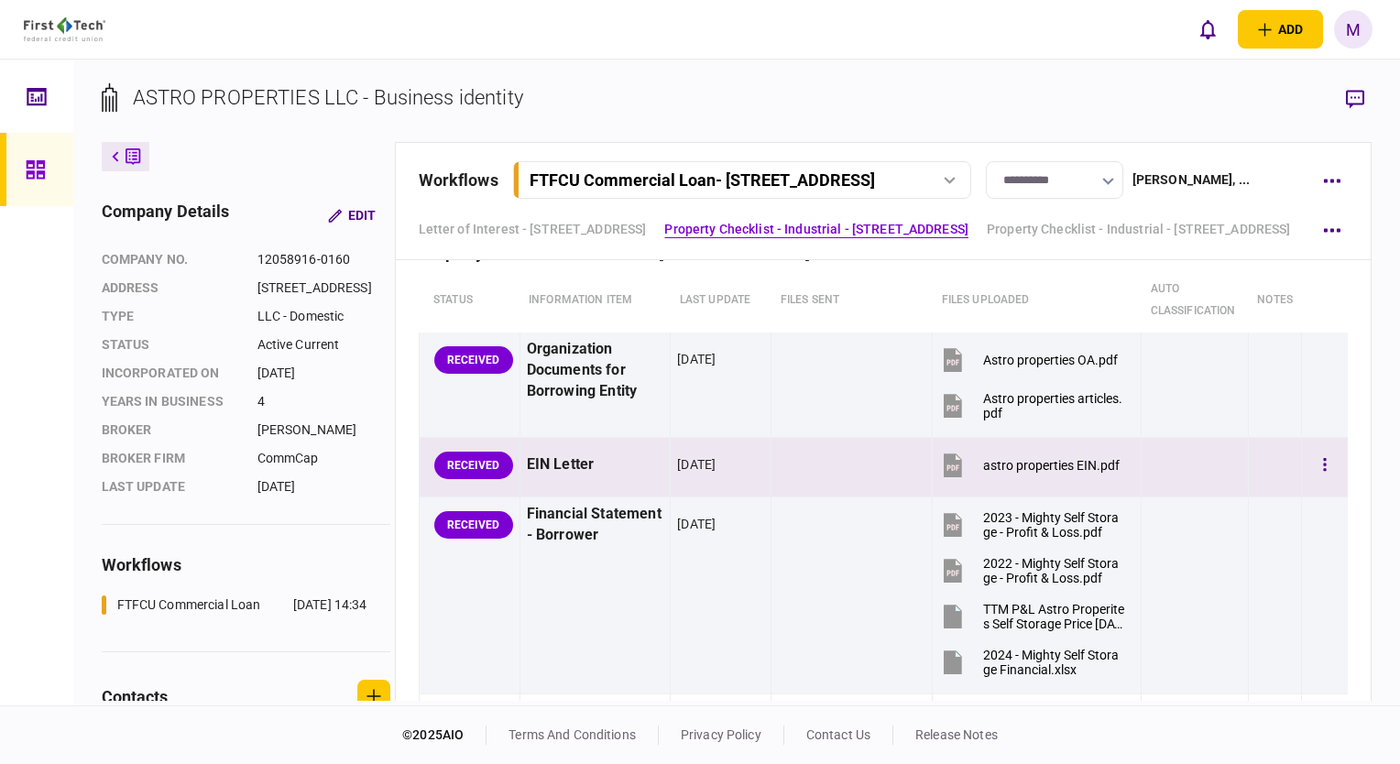
click at [708, 413] on icon at bounding box center [953, 466] width 18 height 24
click at [708, 413] on button "button" at bounding box center [1324, 465] width 33 height 33
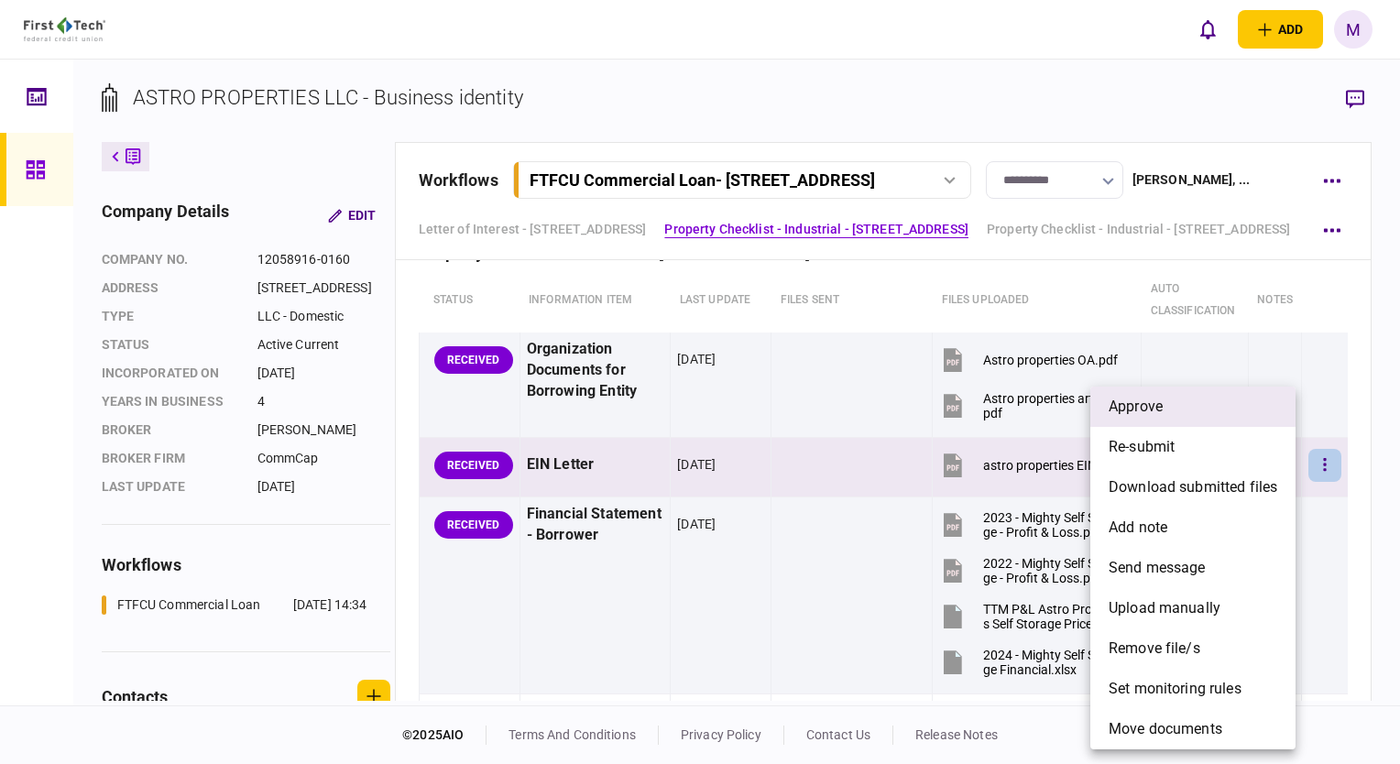
click at [708, 413] on li "approve" at bounding box center [1192, 407] width 205 height 40
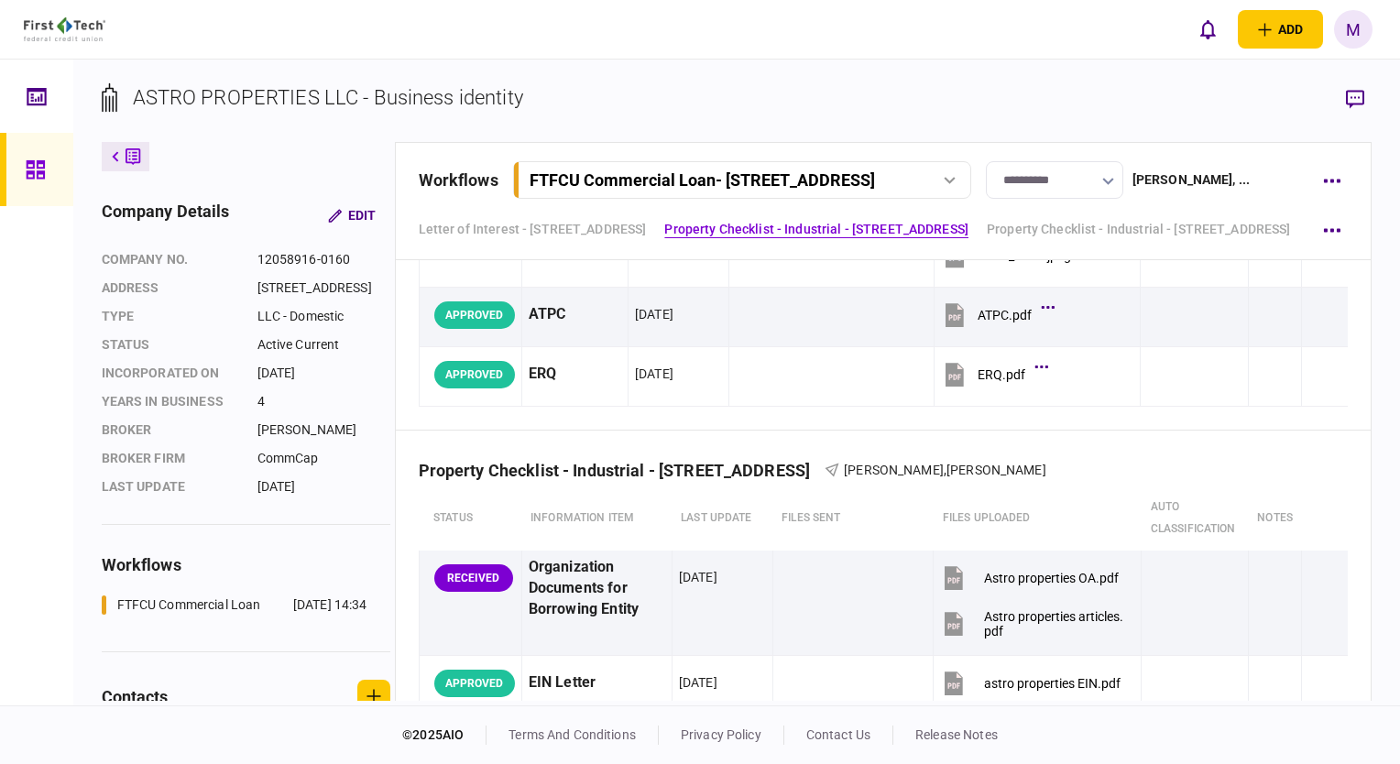
scroll to position [366, 0]
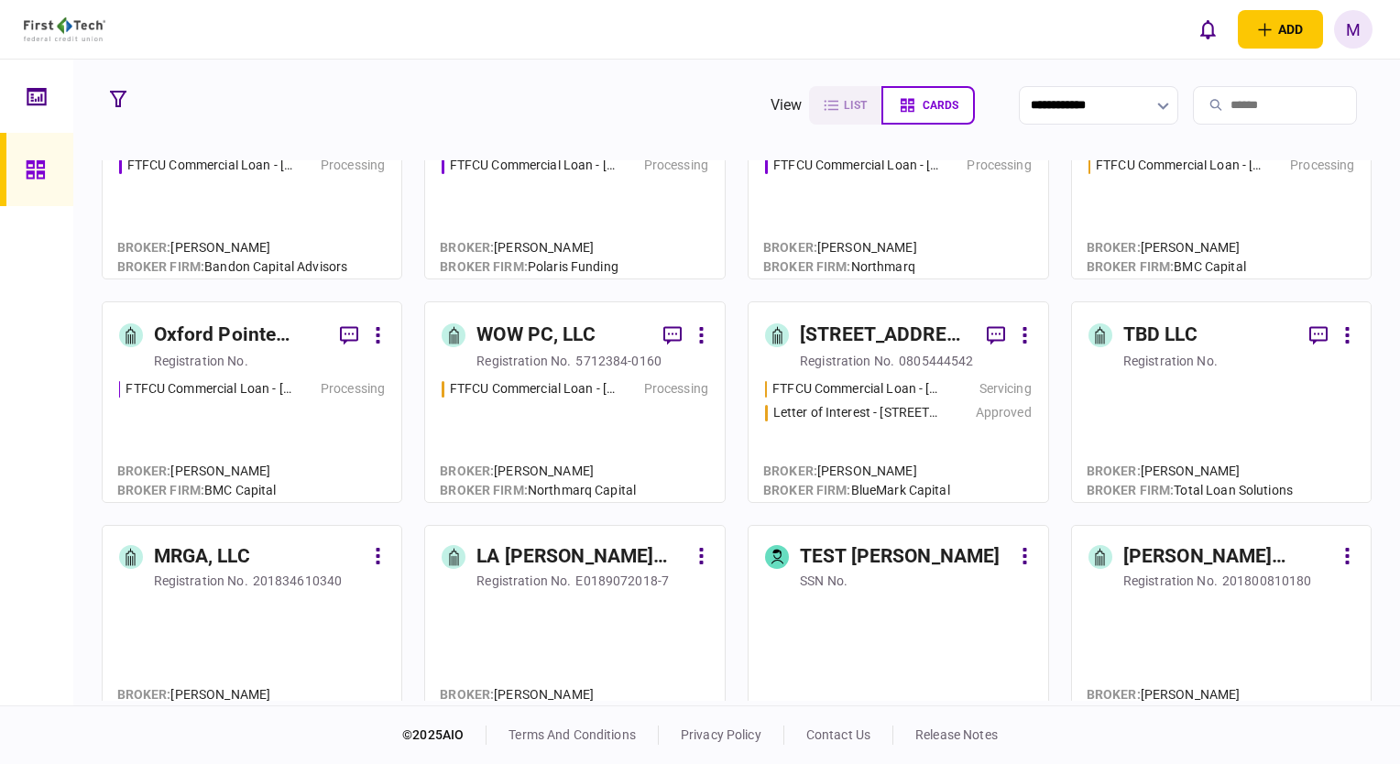
scroll to position [550, 0]
